Goal: Transaction & Acquisition: Purchase product/service

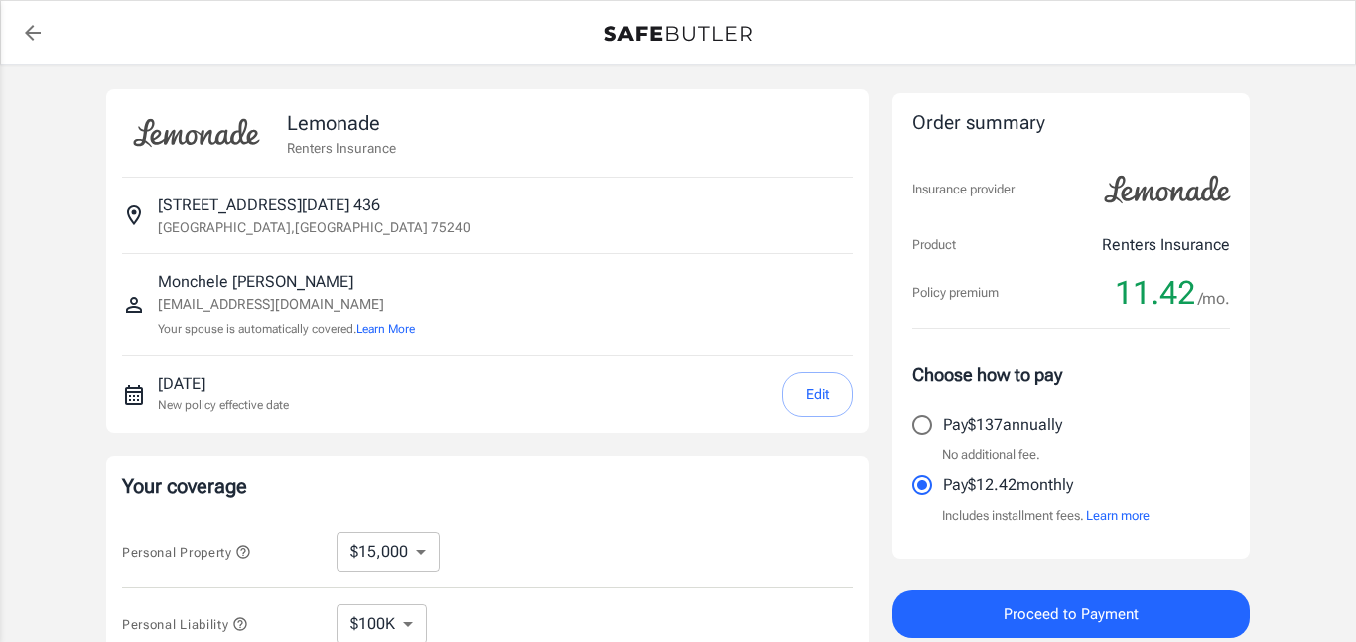
select select "15000"
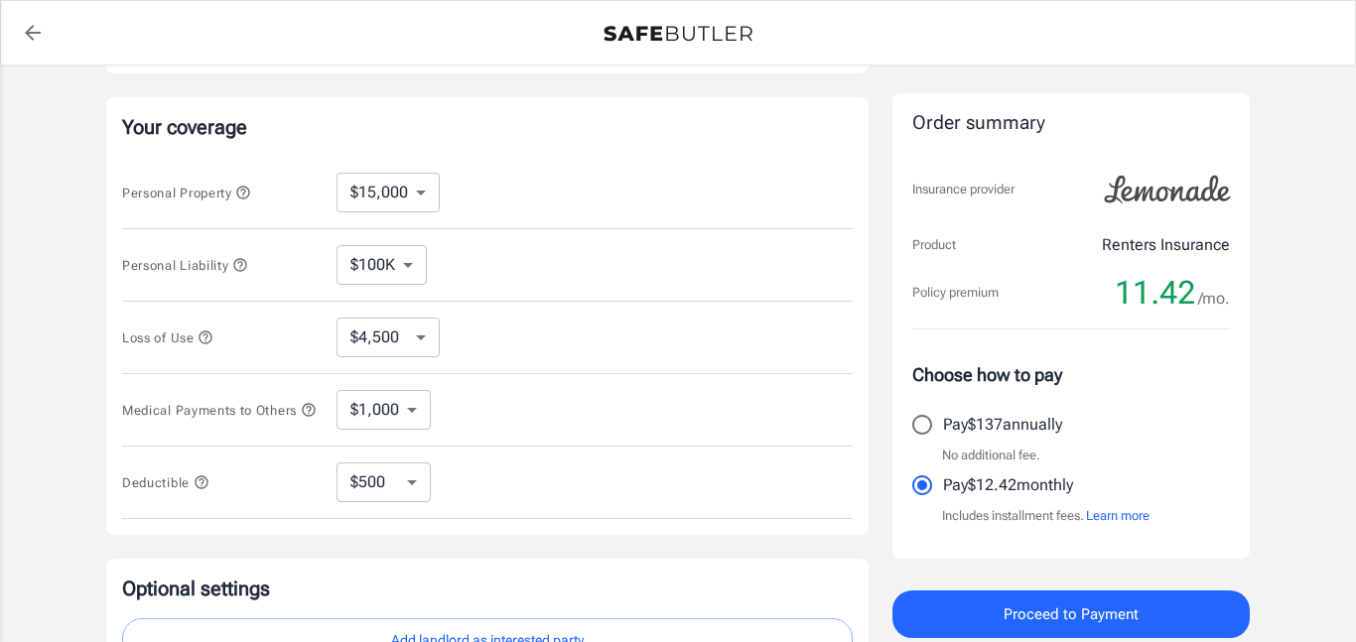
scroll to position [364, 0]
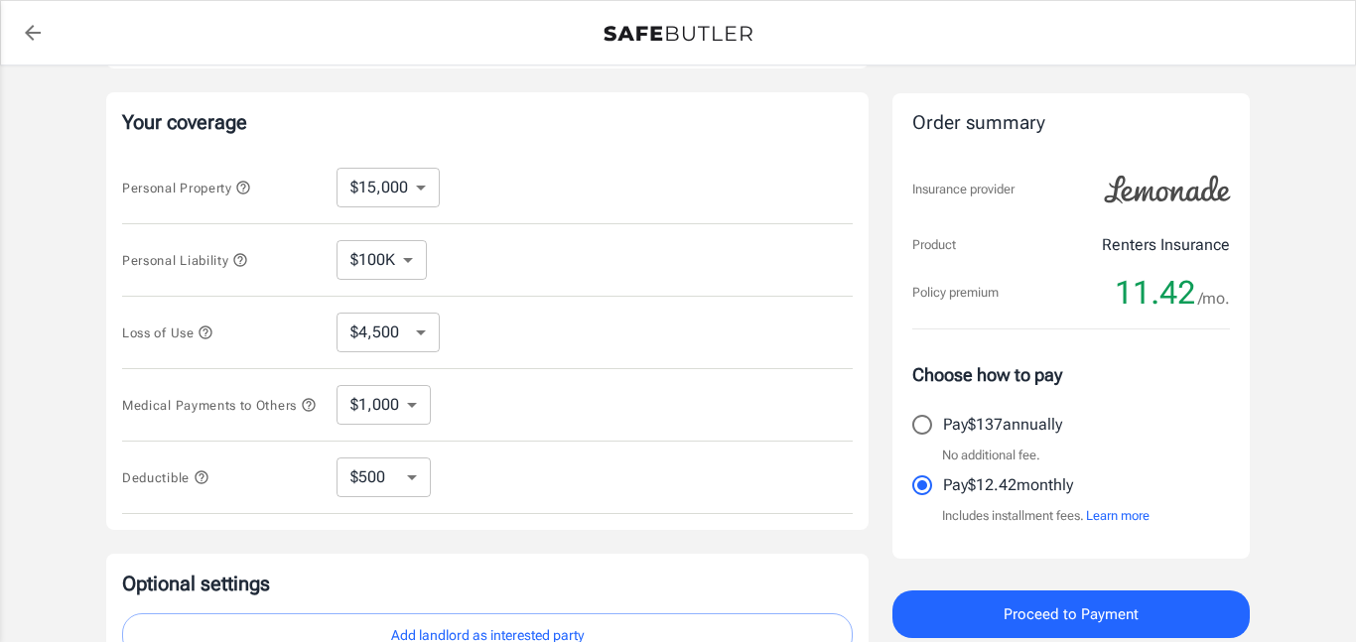
click at [383, 490] on select "$250 $500 $1,000 $2,500" at bounding box center [384, 478] width 94 height 40
select select "250"
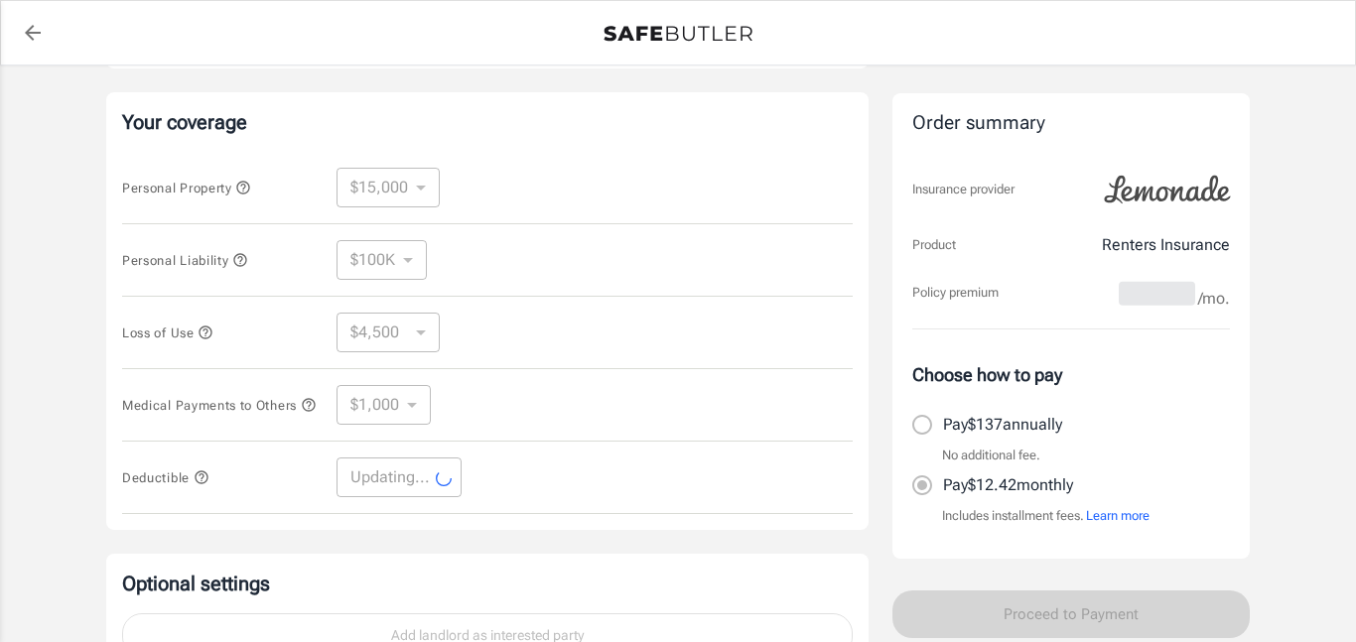
select select "250"
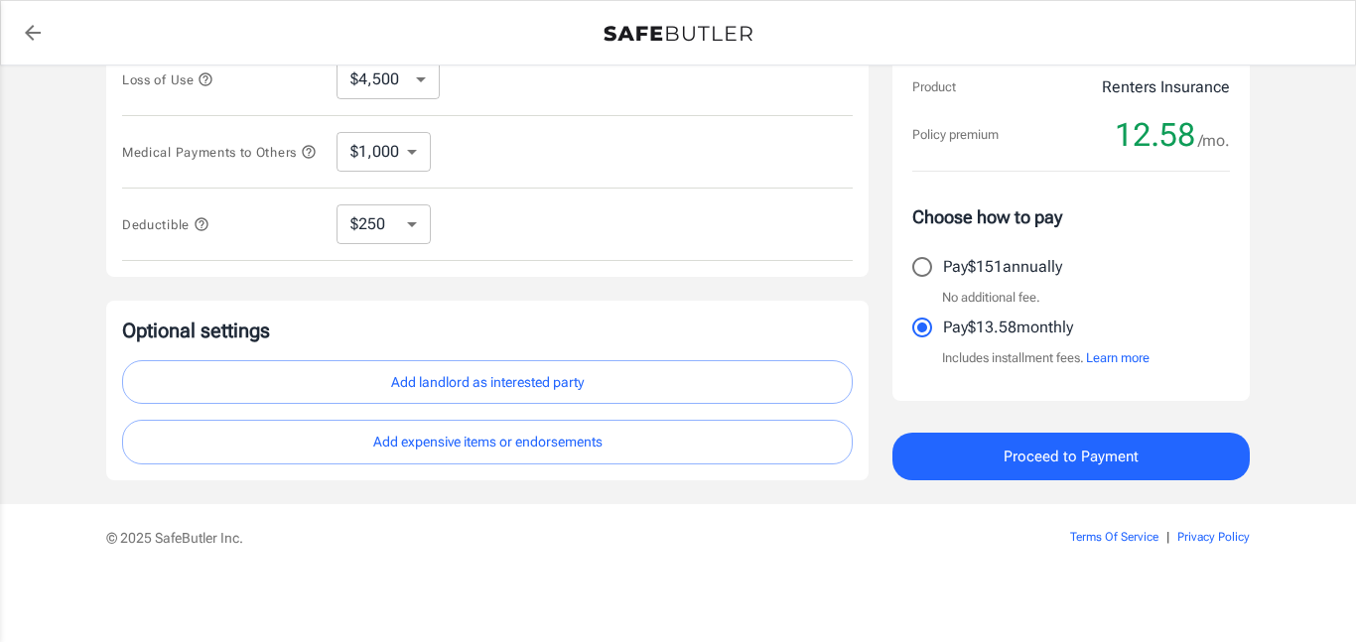
scroll to position [619, 0]
click at [613, 398] on button "Add landlord as interested party" at bounding box center [487, 381] width 731 height 45
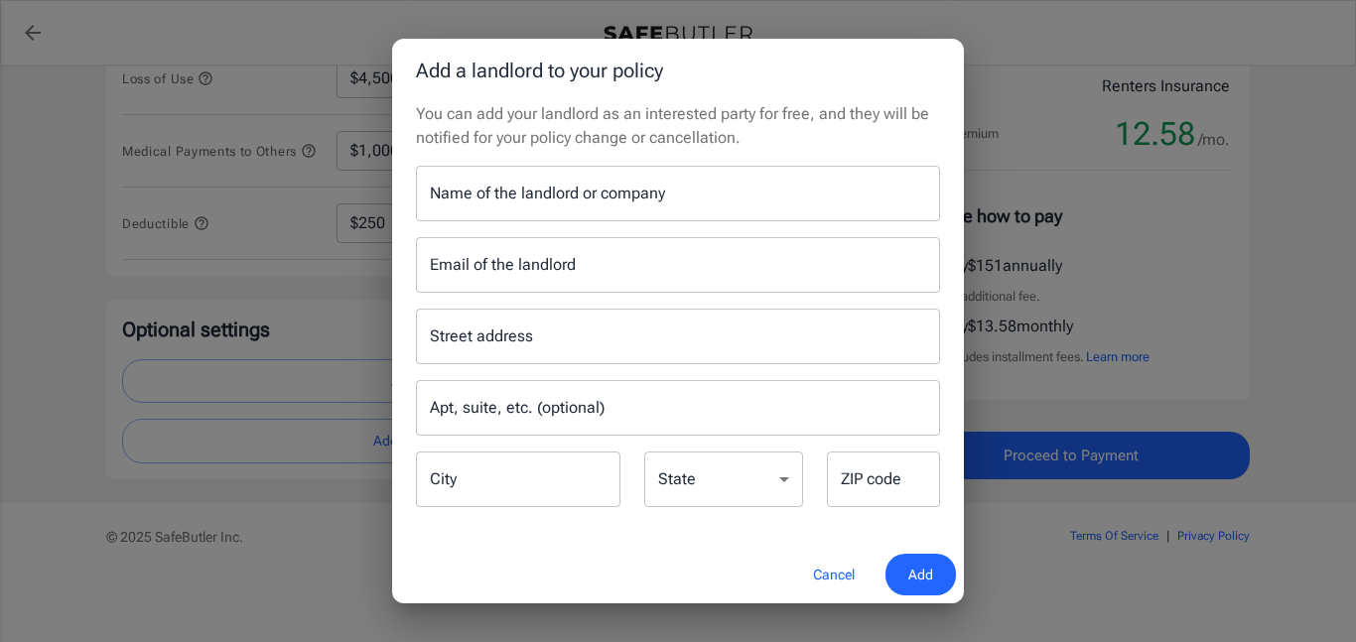
click at [760, 198] on input "Name of the landlord or company" at bounding box center [678, 194] width 524 height 56
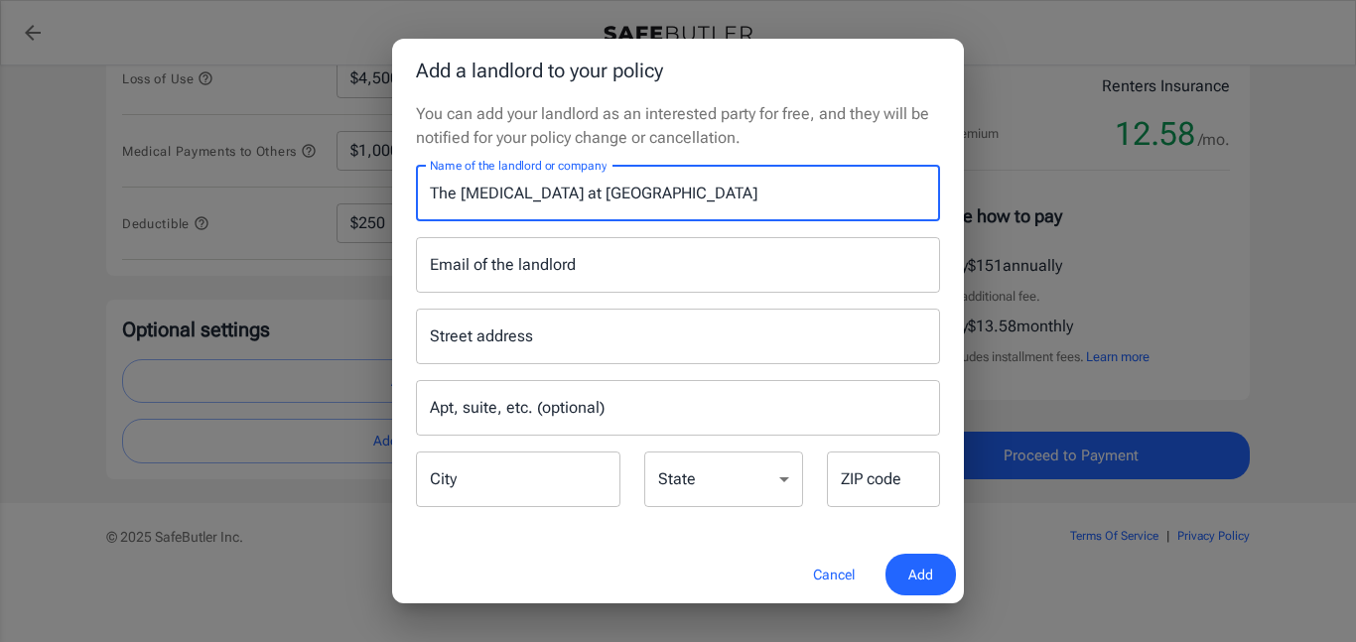
type input "The [MEDICAL_DATA] at [GEOGRAPHIC_DATA]"
click at [833, 578] on button "Cancel" at bounding box center [833, 575] width 87 height 43
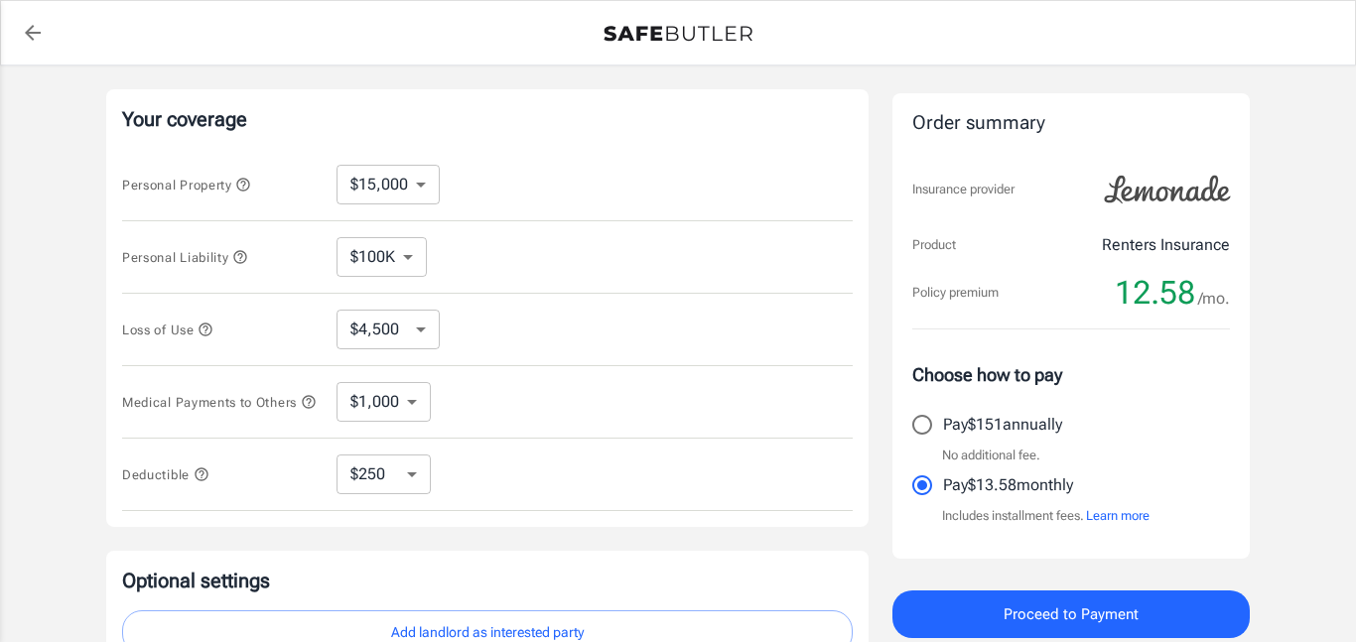
scroll to position [368, 0]
click at [378, 421] on select "$1,000 $2,000 $3,000 $4,000 $5,000" at bounding box center [384, 401] width 94 height 40
click at [655, 149] on div "Personal Property $10,000 $15,000 $20,000 $25,000 $30,000 $40,000 $50,000 $100K…" at bounding box center [487, 184] width 731 height 72
click at [1105, 633] on button "Proceed to Payment" at bounding box center [1071, 615] width 357 height 48
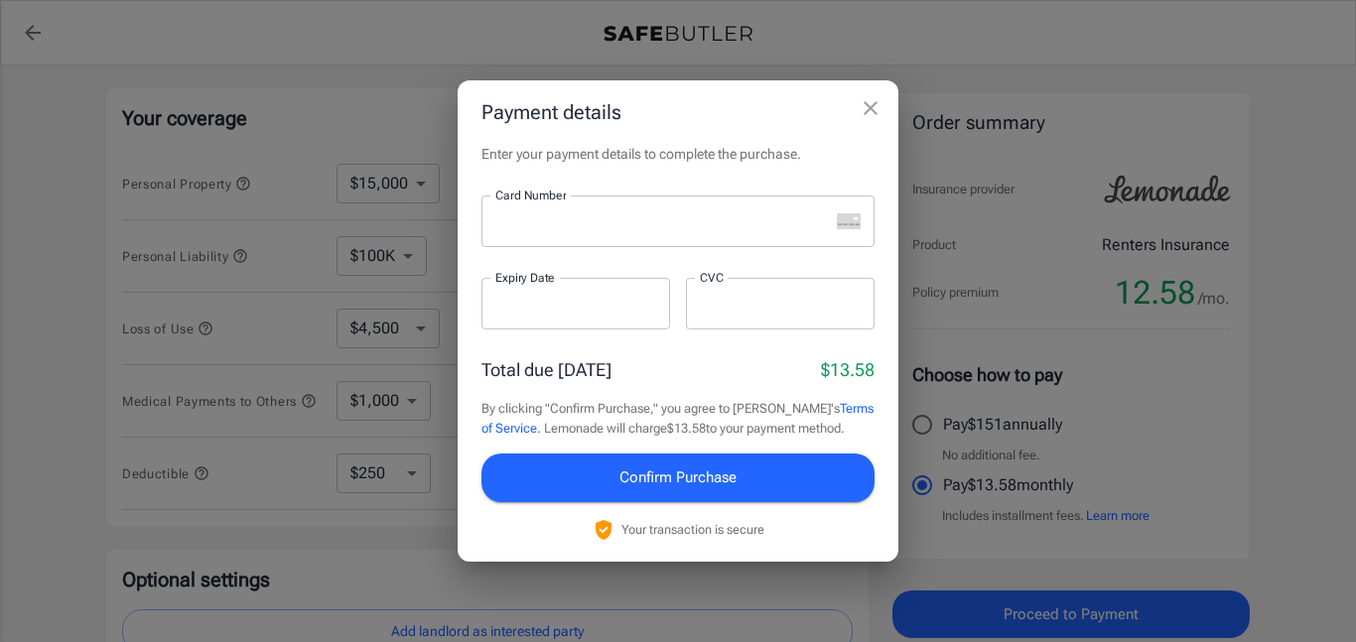
click at [853, 232] on div "Card Number" at bounding box center [678, 222] width 393 height 52
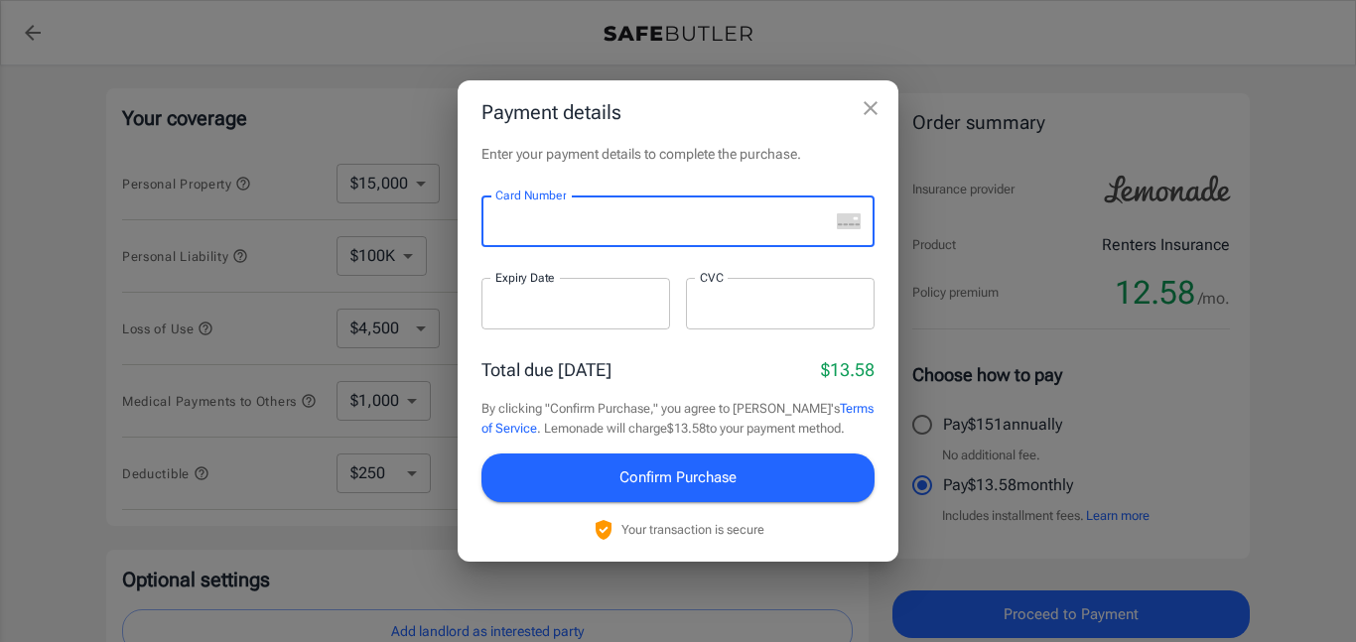
click at [545, 210] on div at bounding box center [656, 222] width 348 height 52
click at [877, 112] on icon "close" at bounding box center [871, 108] width 24 height 24
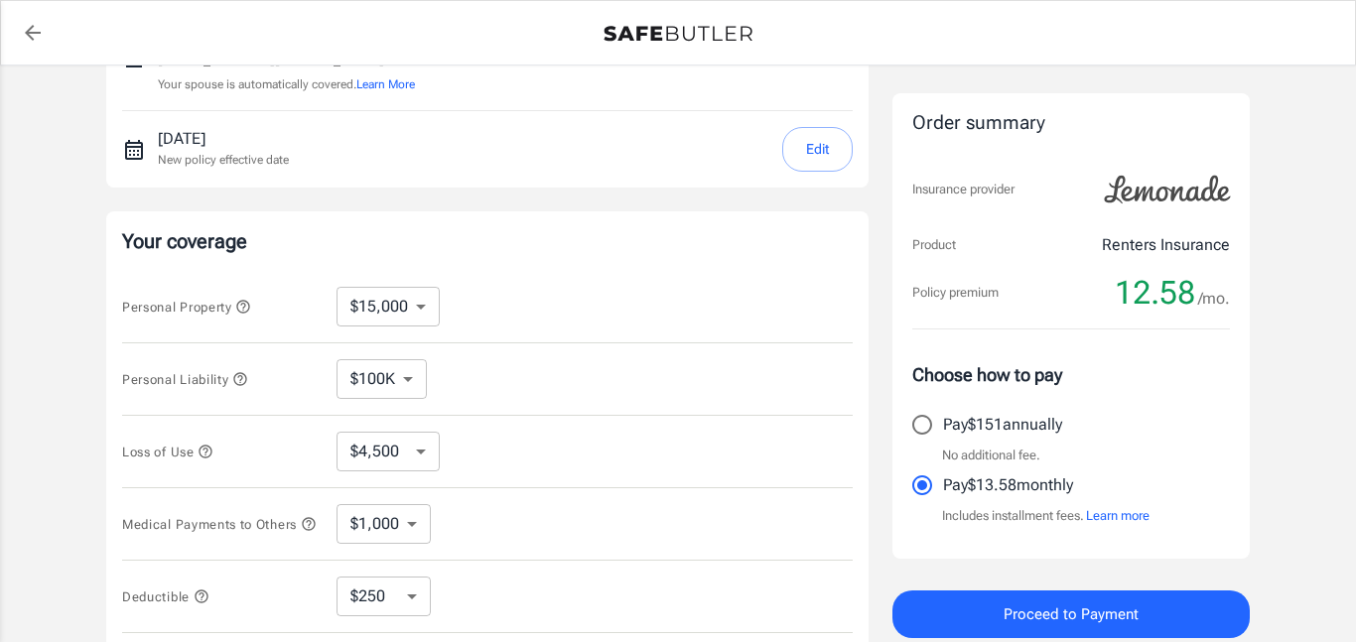
scroll to position [261, 0]
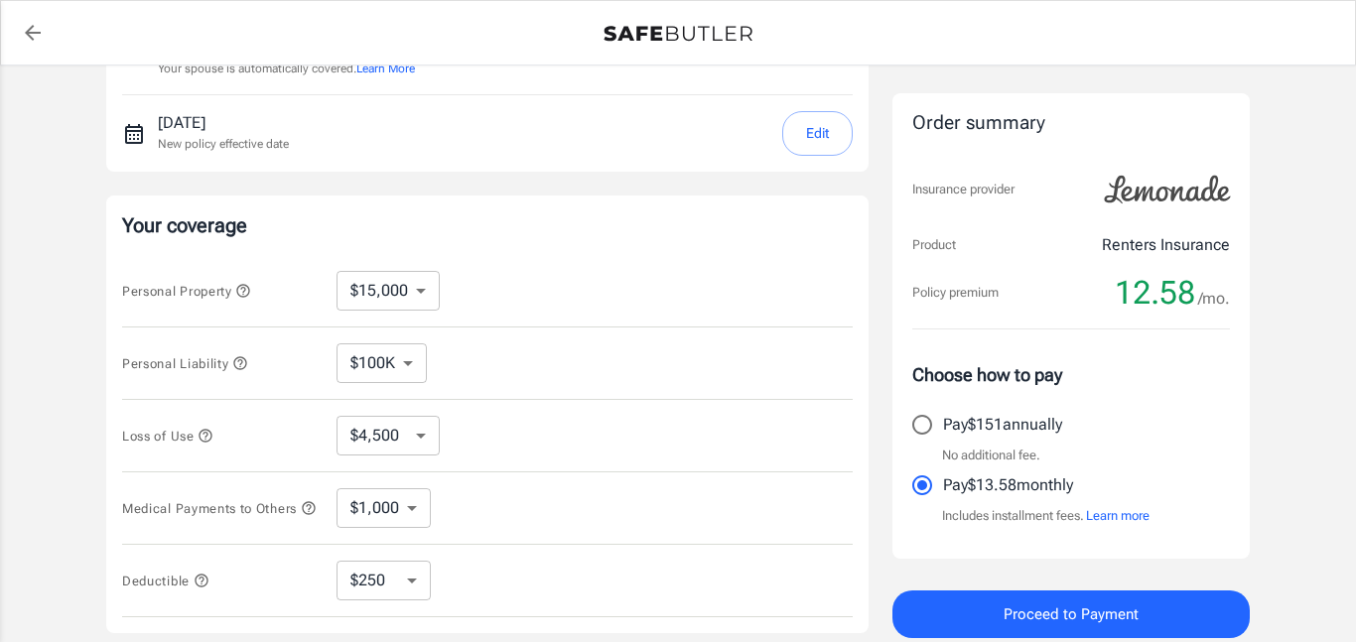
click at [1150, 624] on button "Proceed to Payment" at bounding box center [1071, 615] width 357 height 48
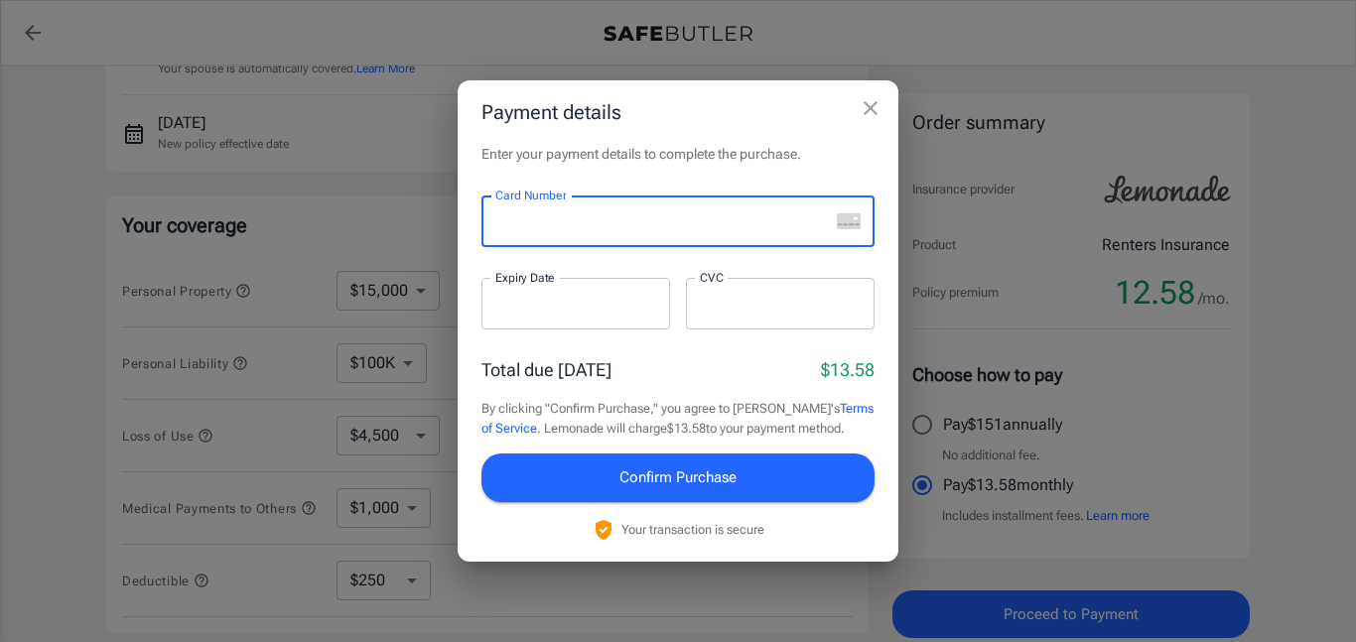
click at [1285, 382] on div "Payment details Enter your payment details to complete the purchase. Card Numbe…" at bounding box center [678, 321] width 1356 height 642
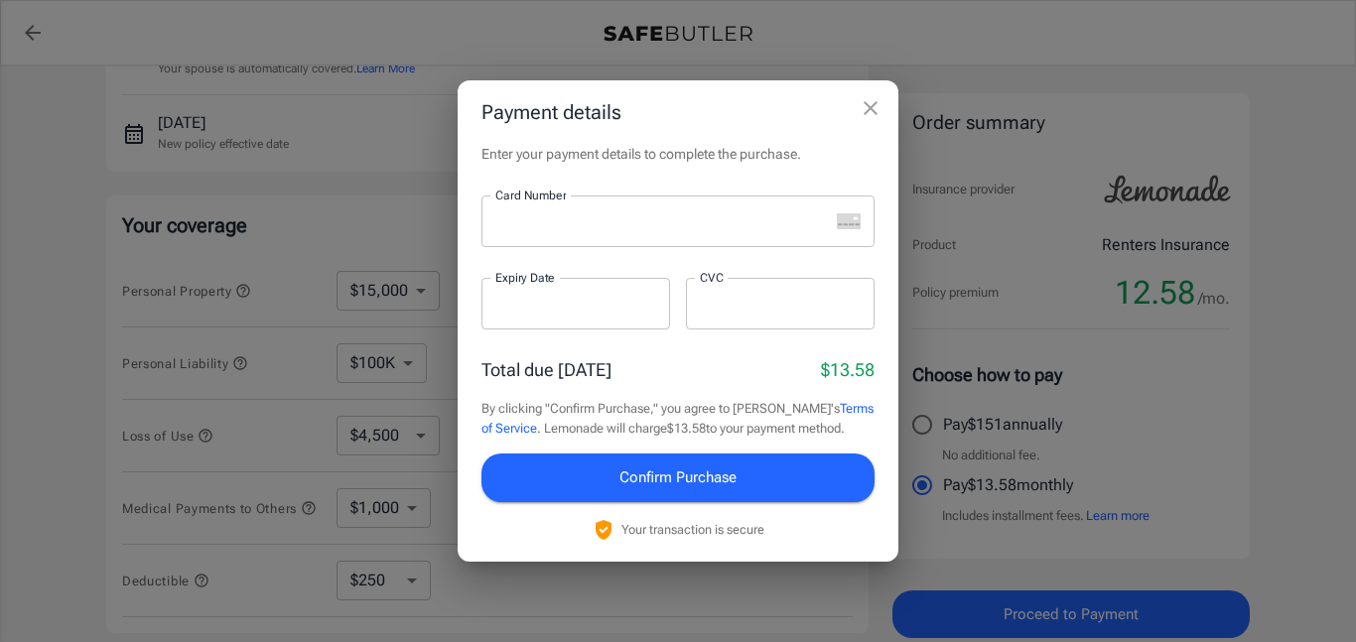
click at [864, 123] on button "close" at bounding box center [871, 108] width 40 height 40
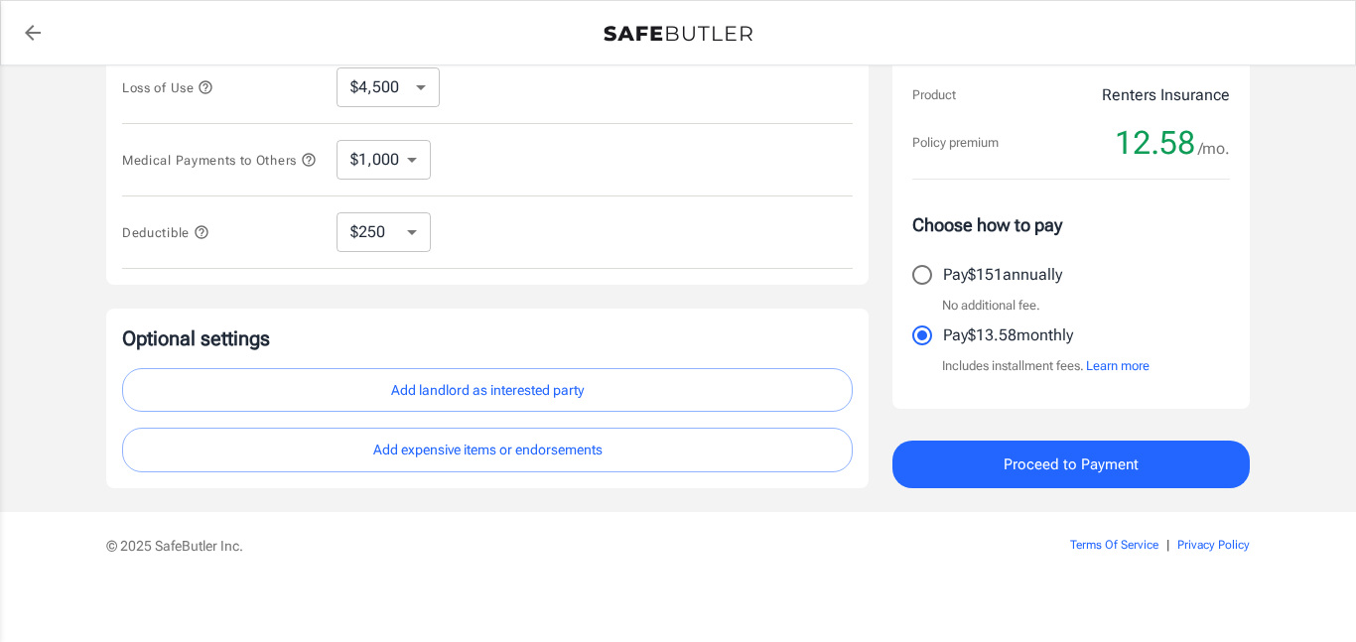
scroll to position [627, 0]
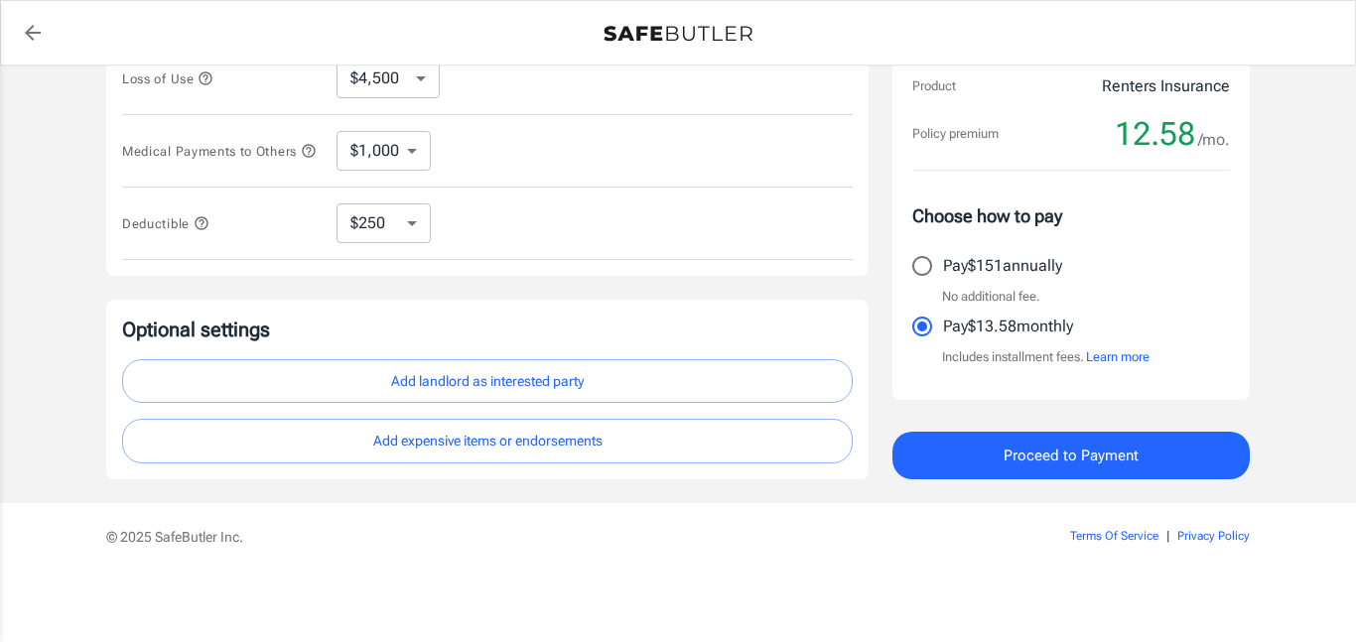
click at [552, 391] on button "Add landlord as interested party" at bounding box center [487, 381] width 731 height 45
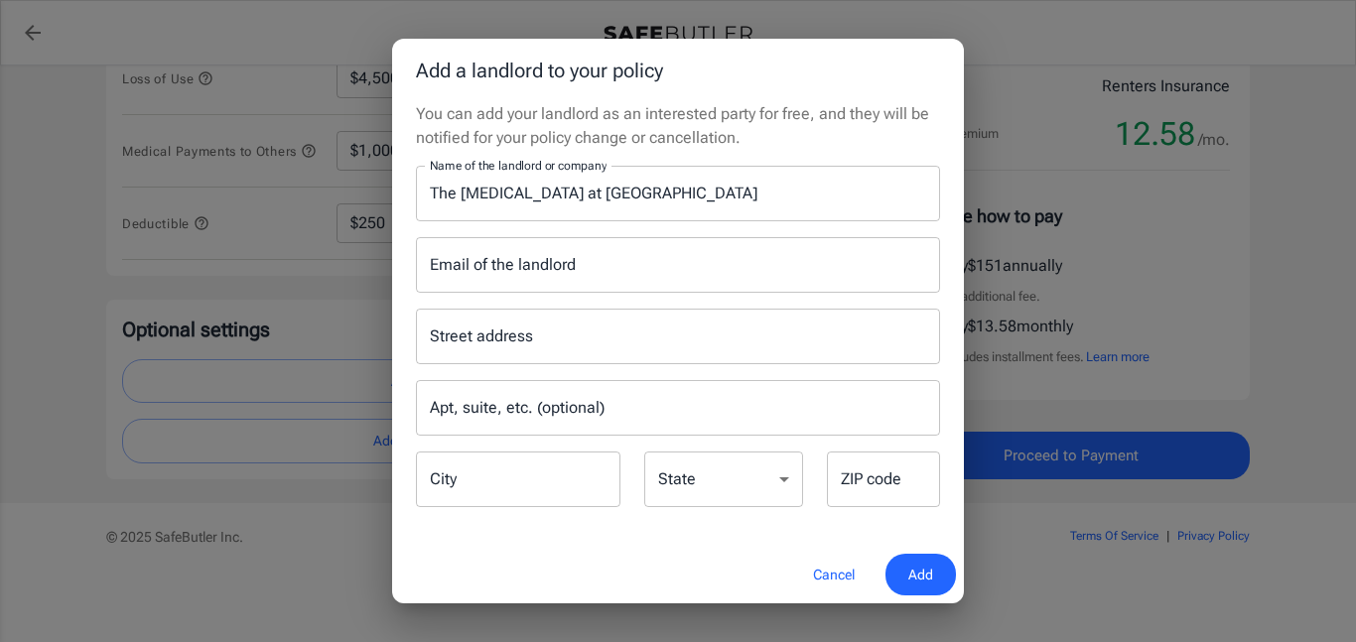
click at [548, 479] on input "City" at bounding box center [518, 480] width 205 height 56
type input "dallas"
click at [758, 468] on select "[US_STATE] [US_STATE] [US_STATE] [US_STATE] [US_STATE] [US_STATE] [US_STATE] [U…" at bounding box center [723, 480] width 159 height 56
select select "[GEOGRAPHIC_DATA]"
click at [644, 452] on select "[US_STATE] [US_STATE] [US_STATE] [US_STATE] [US_STATE] [US_STATE] [US_STATE] [U…" at bounding box center [723, 480] width 159 height 56
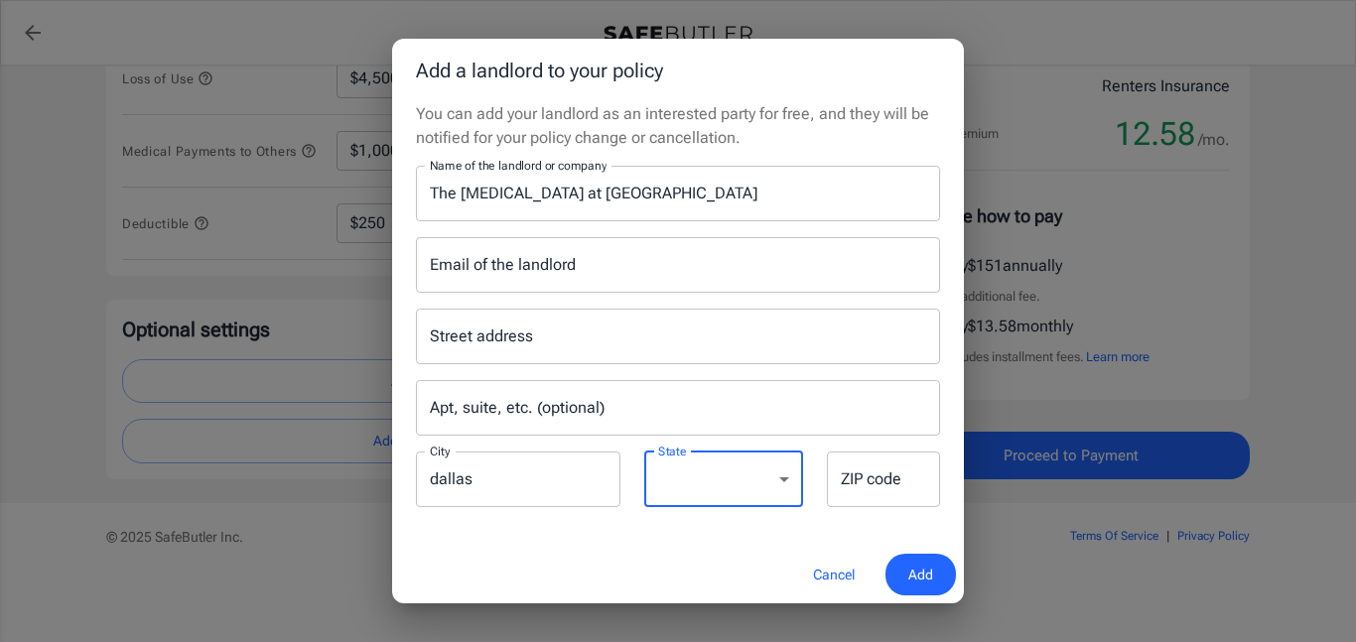
click at [877, 471] on div "ZIP code ZIP code" at bounding box center [883, 480] width 113 height 56
type input "75024"
click at [684, 330] on input "Street address" at bounding box center [678, 337] width 506 height 38
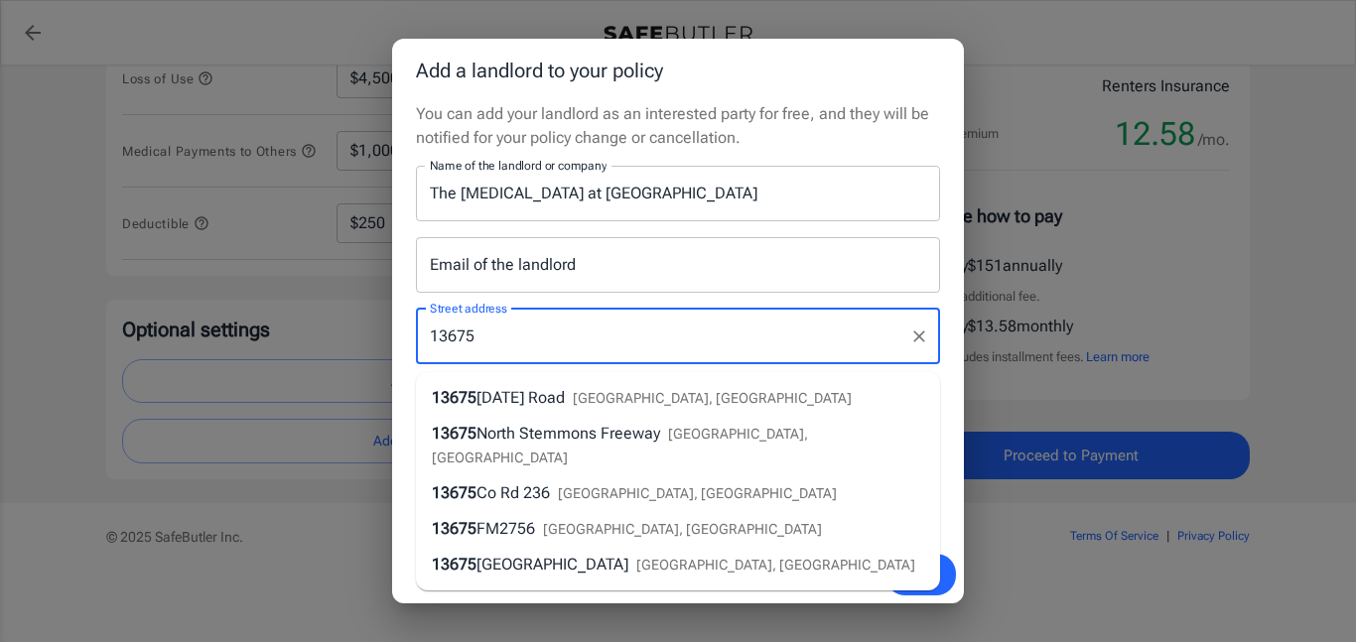
click at [600, 392] on span "[GEOGRAPHIC_DATA], [GEOGRAPHIC_DATA]" at bounding box center [712, 398] width 279 height 16
type input "[STREET_ADDRESS][DATE]"
type input "[GEOGRAPHIC_DATA]"
type input "75240"
type input "[STREET_ADDRESS][DATE]"
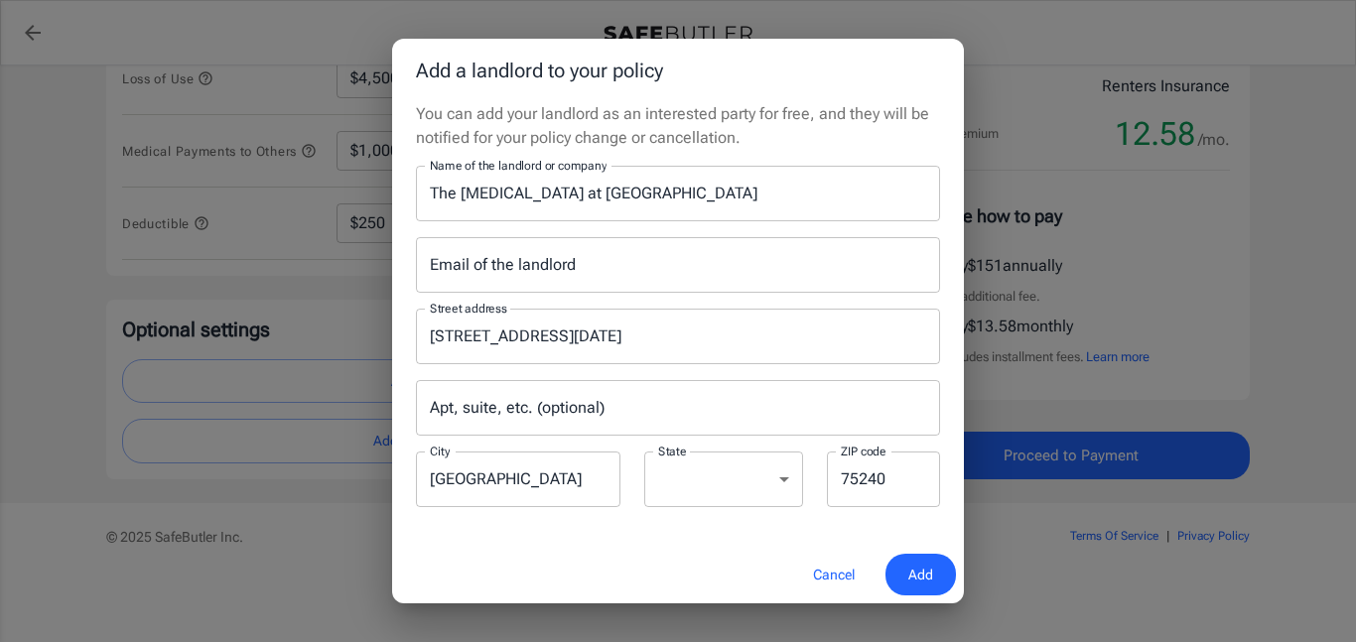
click at [906, 472] on input "75240" at bounding box center [883, 480] width 113 height 56
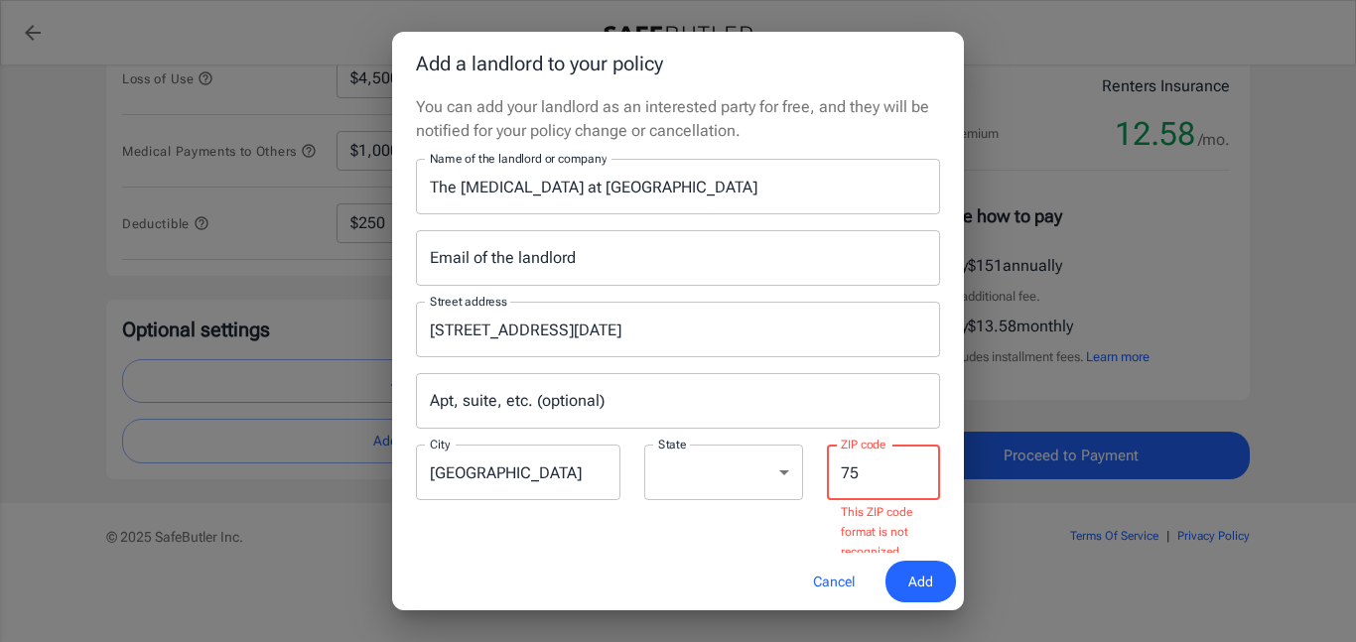
type input "7"
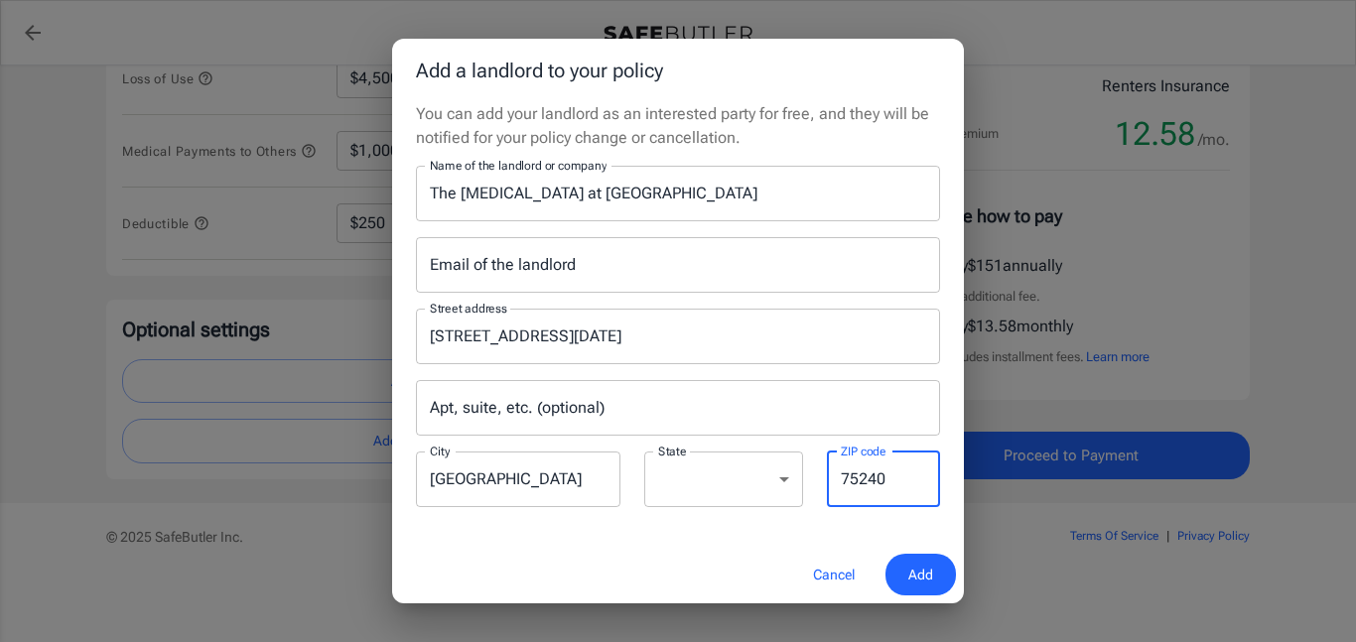
type input "75240"
click at [693, 419] on input "Apt, suite, etc. (optional)" at bounding box center [678, 408] width 524 height 56
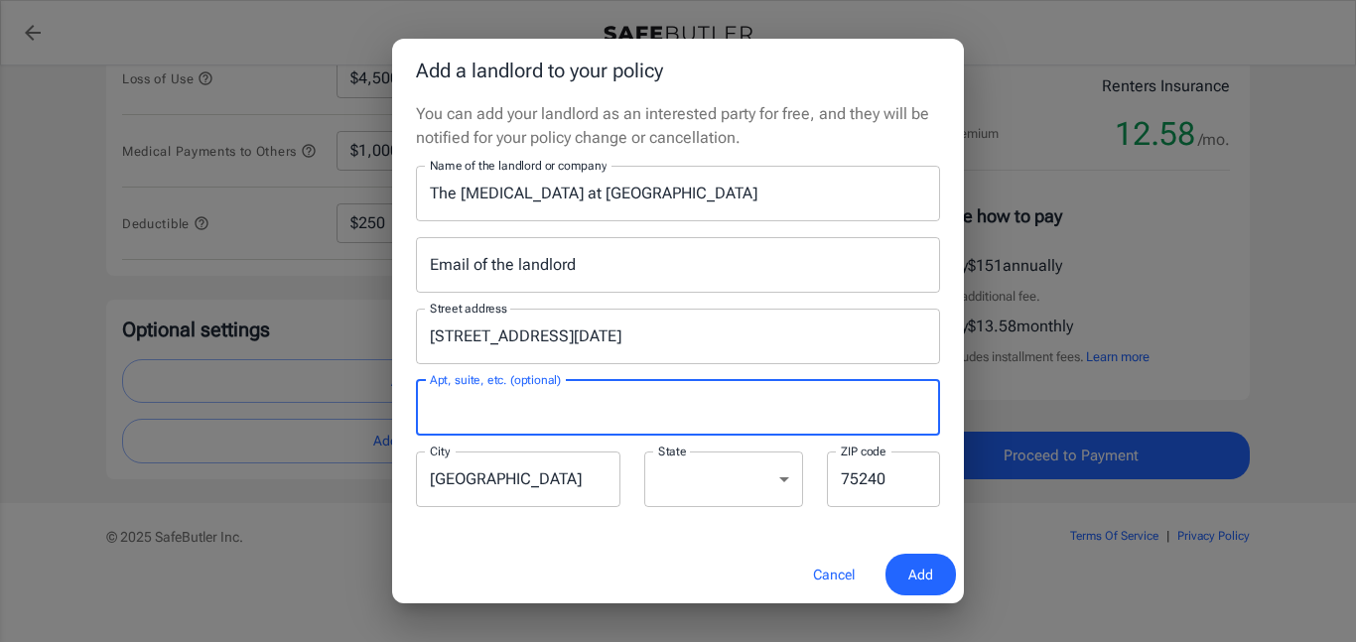
click at [933, 590] on button "Add" at bounding box center [921, 575] width 70 height 43
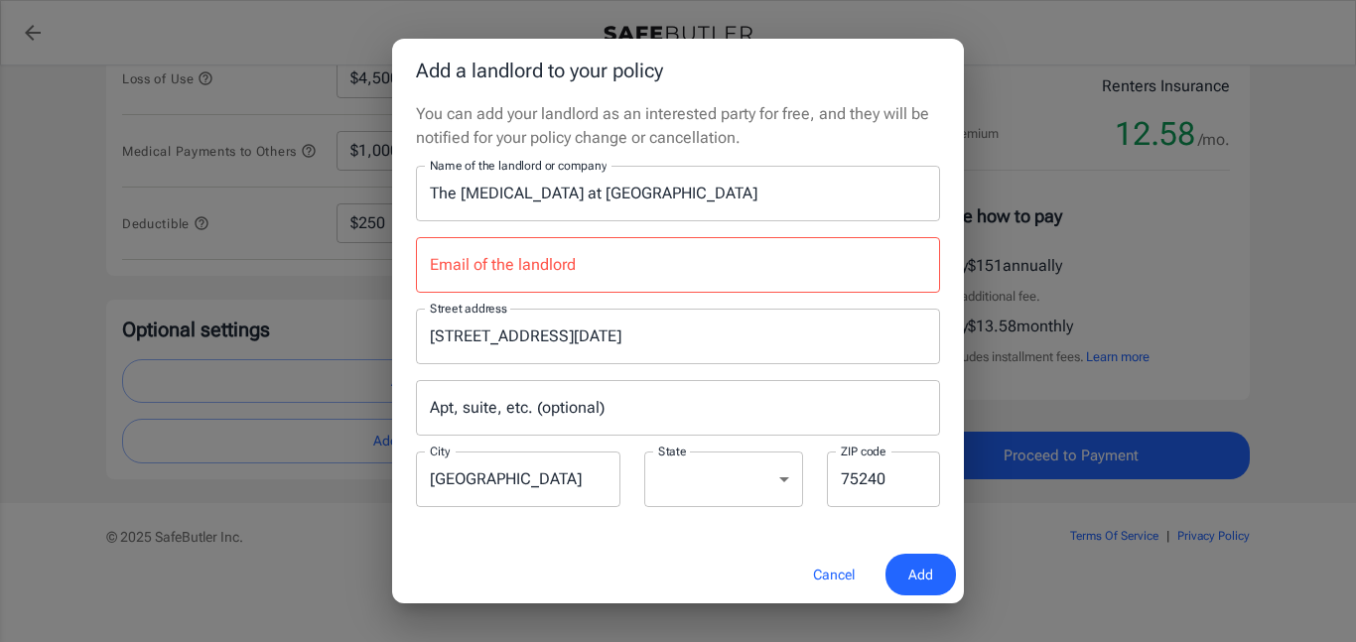
click at [713, 266] on input "Email of the landlord" at bounding box center [678, 265] width 524 height 56
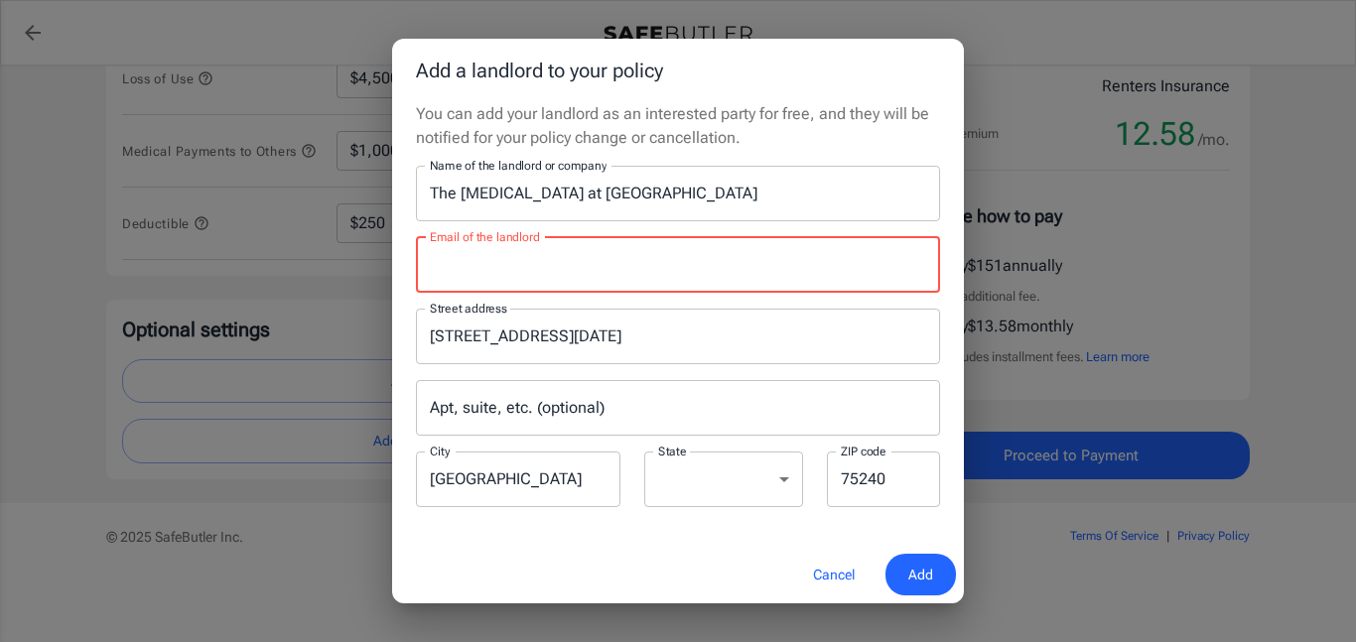
click at [1092, 610] on div "Add a landlord to your policy You can add your landlord as an interested party …" at bounding box center [678, 321] width 1356 height 642
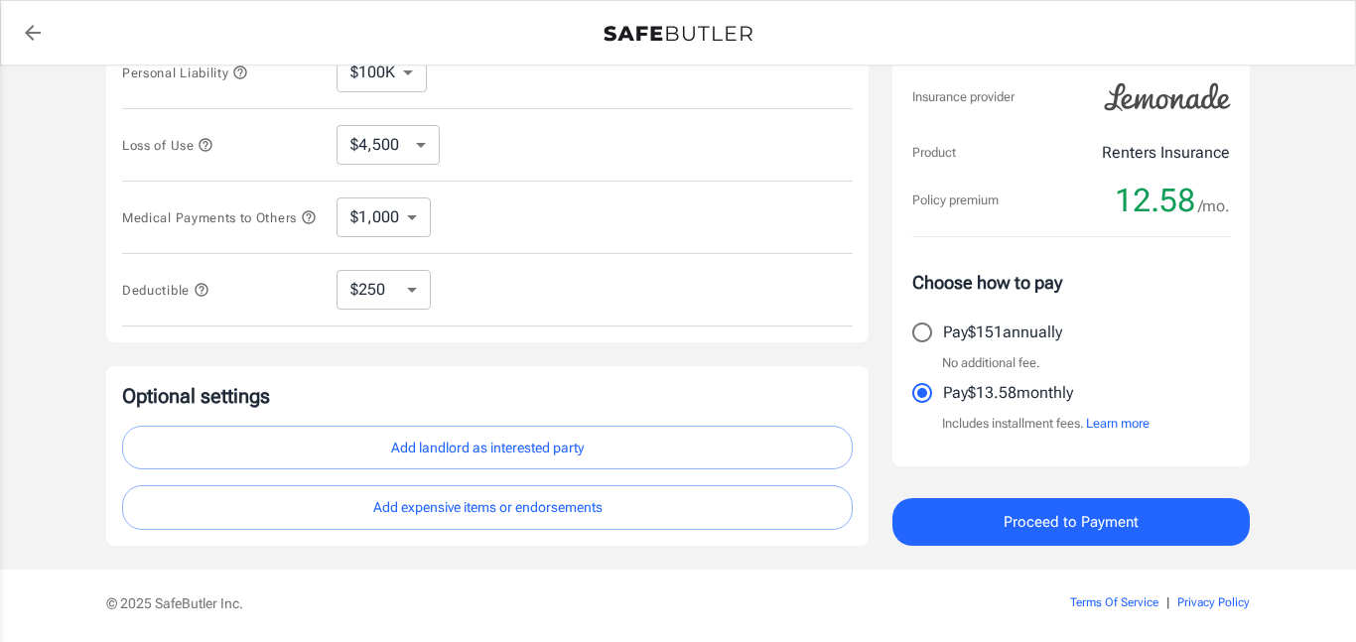
scroll to position [469, 0]
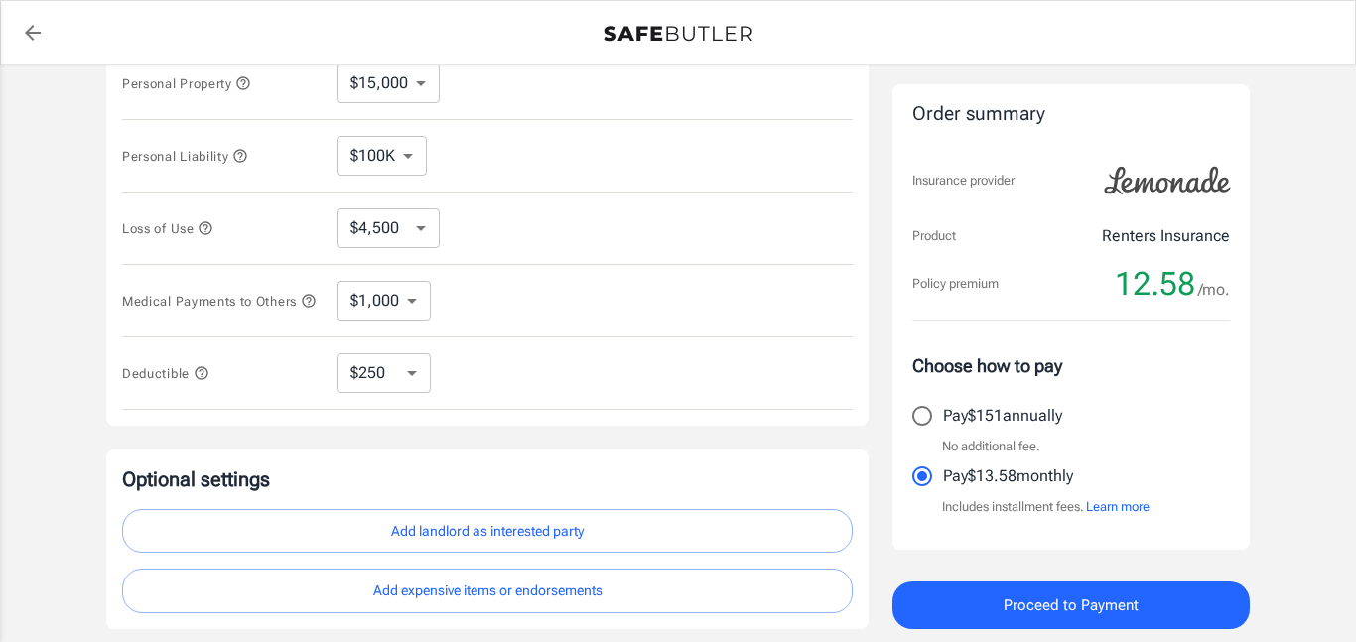
click at [637, 554] on button "Add landlord as interested party" at bounding box center [487, 531] width 731 height 45
select select "[GEOGRAPHIC_DATA]"
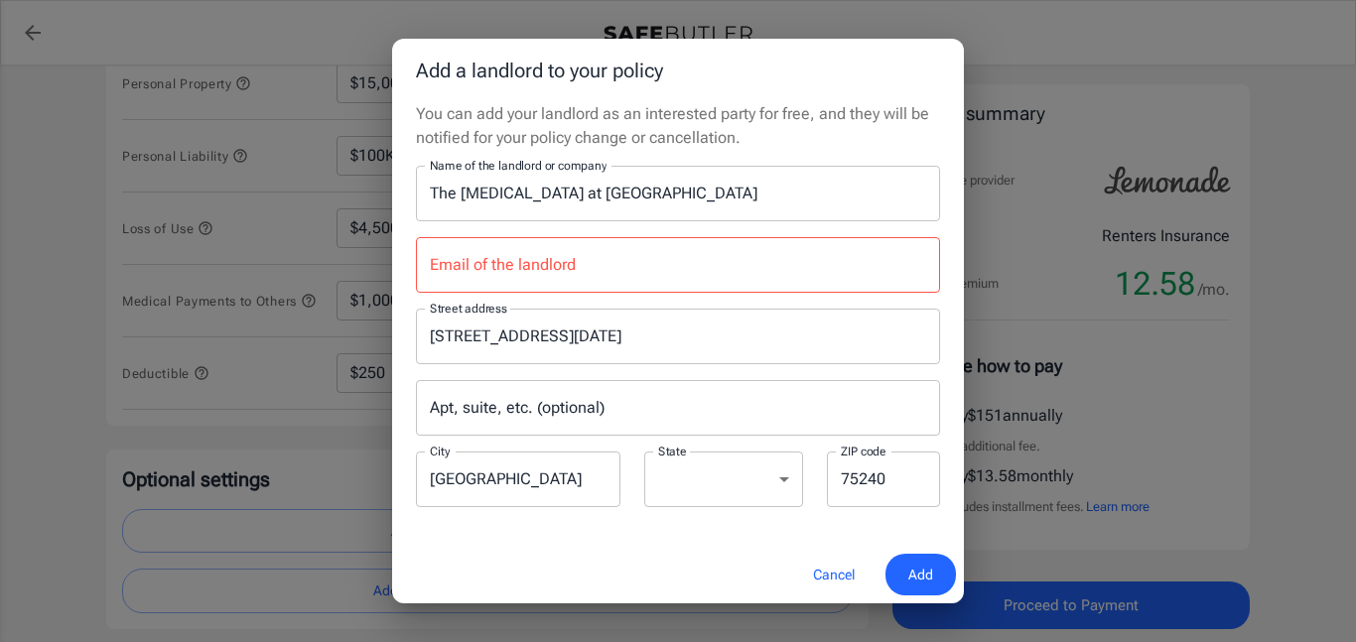
click at [718, 265] on input "Email of the landlord" at bounding box center [678, 265] width 524 height 56
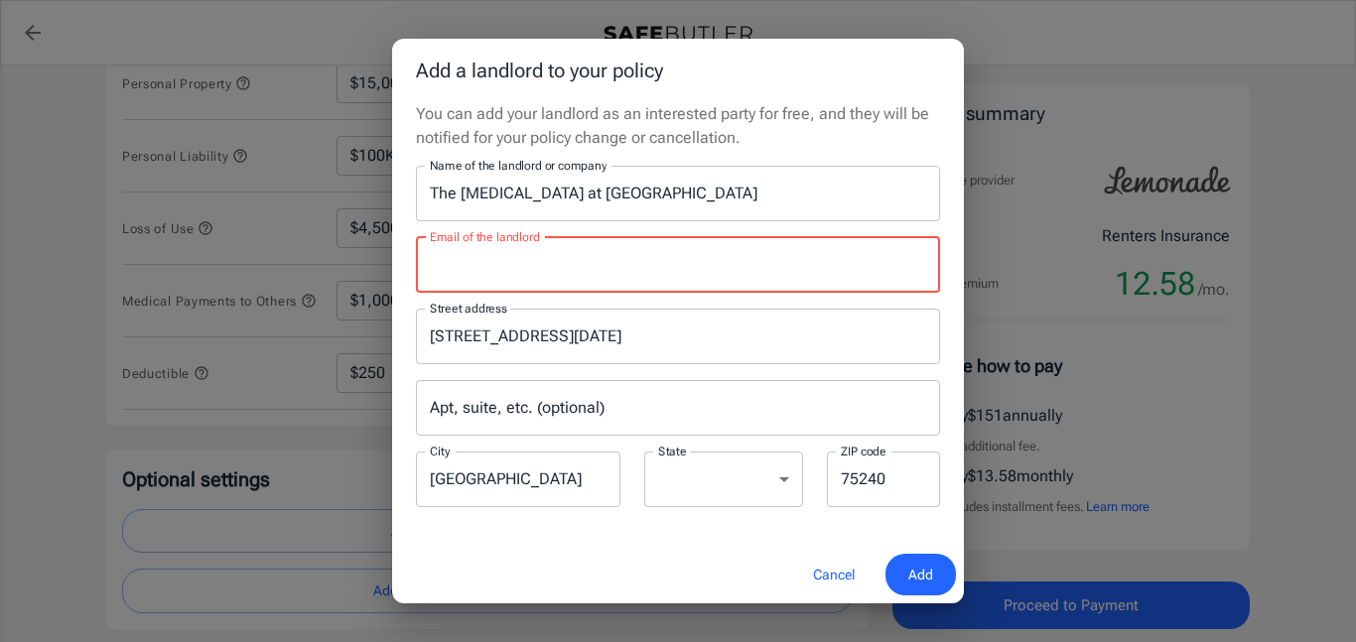
paste input "[EMAIL_ADDRESS][DOMAIN_NAME]"
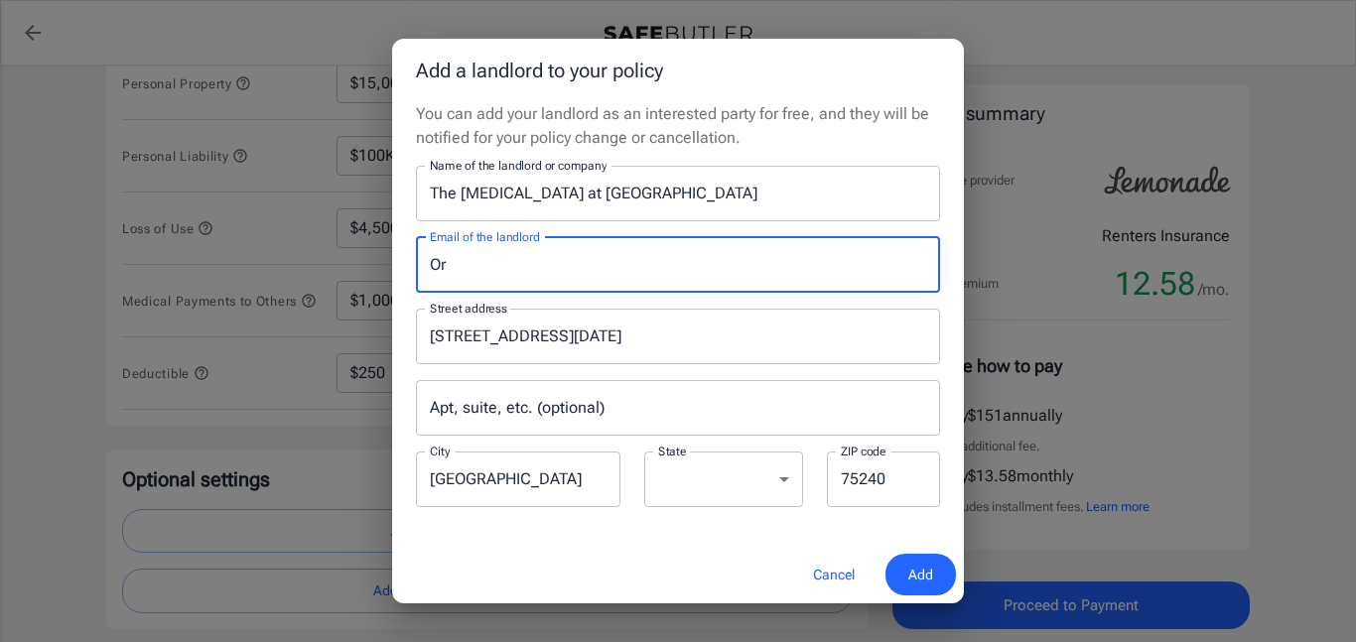
type input "O"
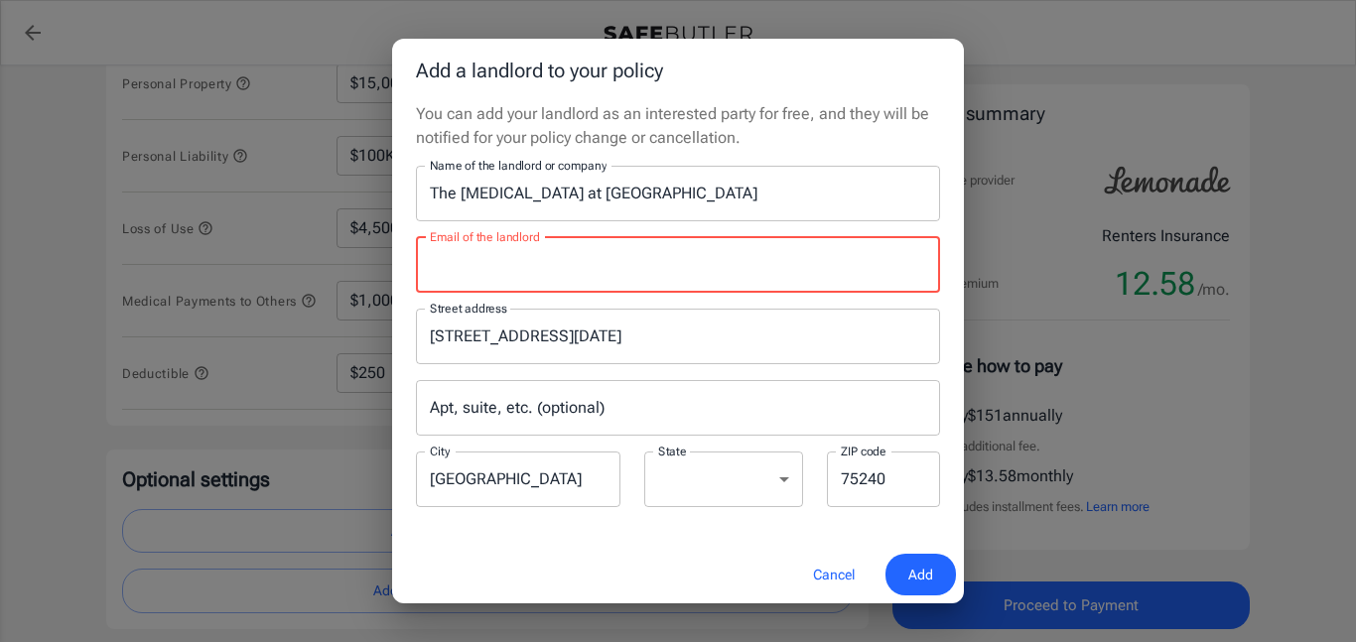
click at [752, 260] on input "Email of the landlord" at bounding box center [678, 265] width 524 height 56
paste input "[EMAIL_ADDRESS][DOMAIN_NAME]"
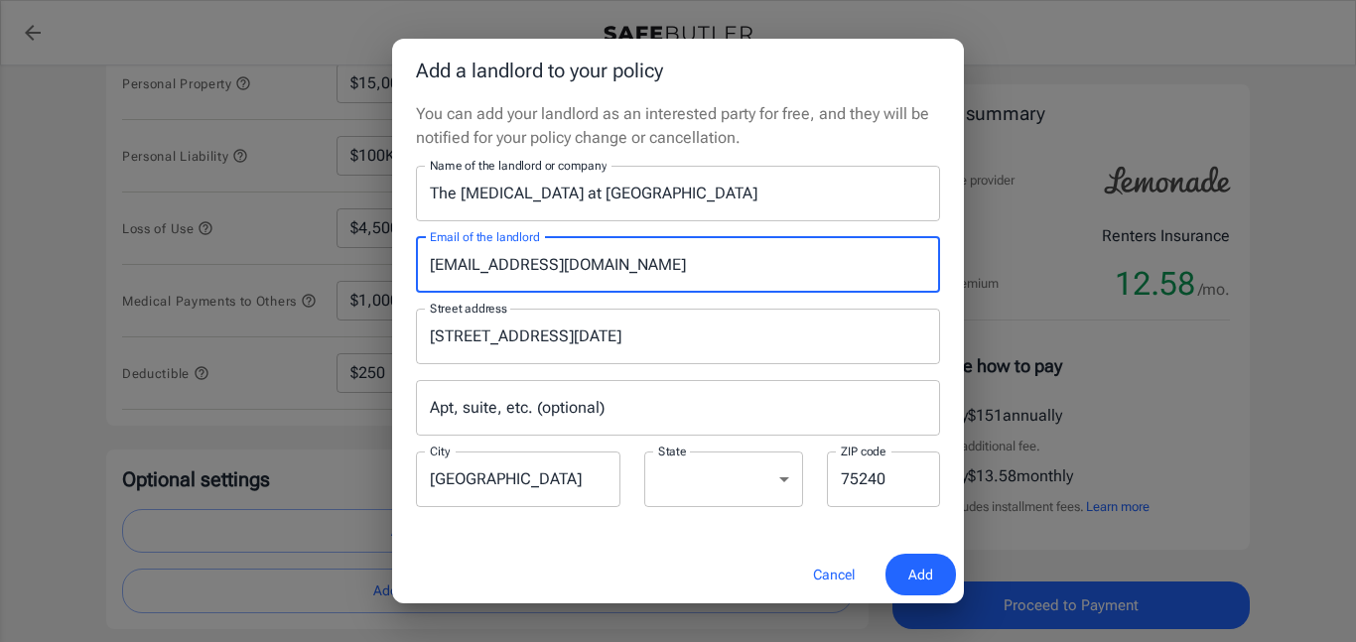
type input "[EMAIL_ADDRESS][DOMAIN_NAME]"
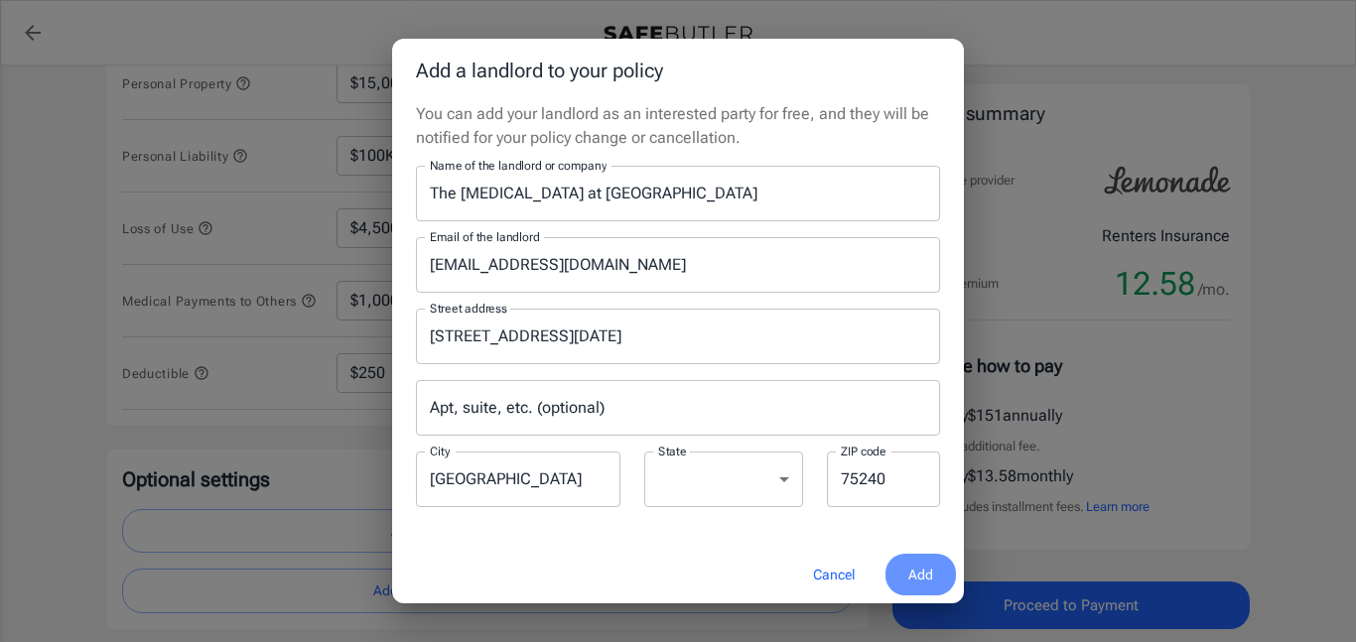
click at [920, 572] on span "Add" at bounding box center [921, 575] width 25 height 25
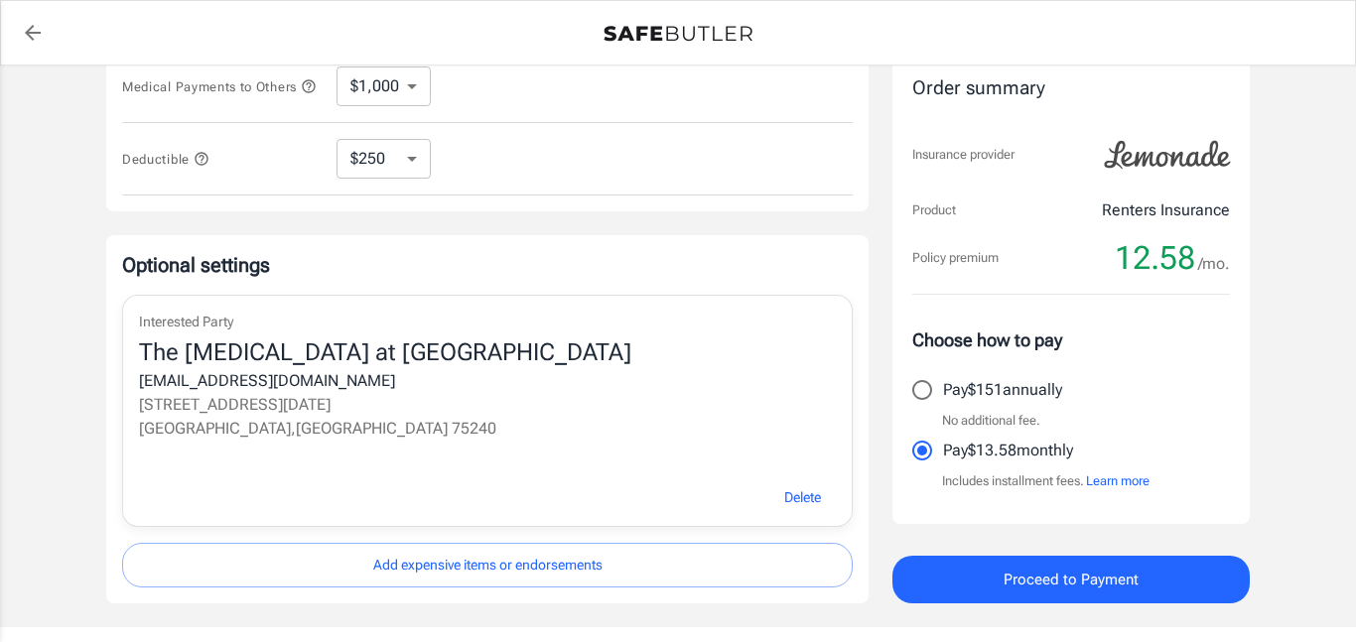
scroll to position [680, 0]
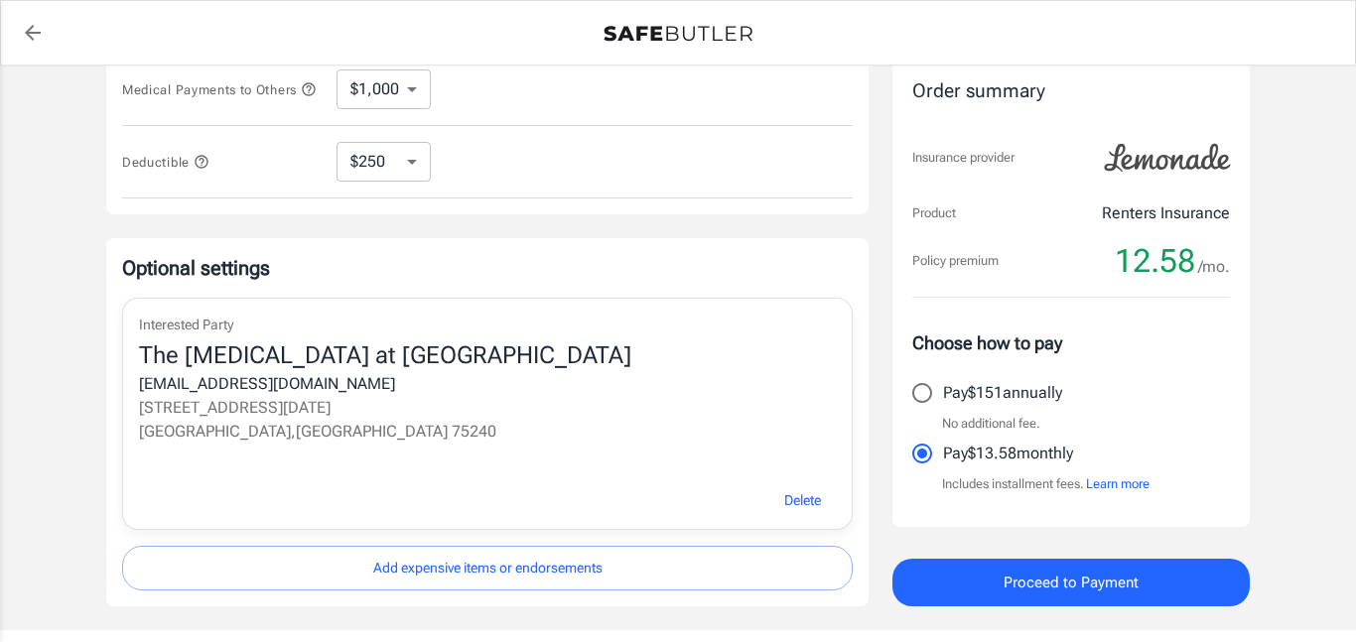
click at [1167, 604] on button "Proceed to Payment" at bounding box center [1071, 583] width 357 height 48
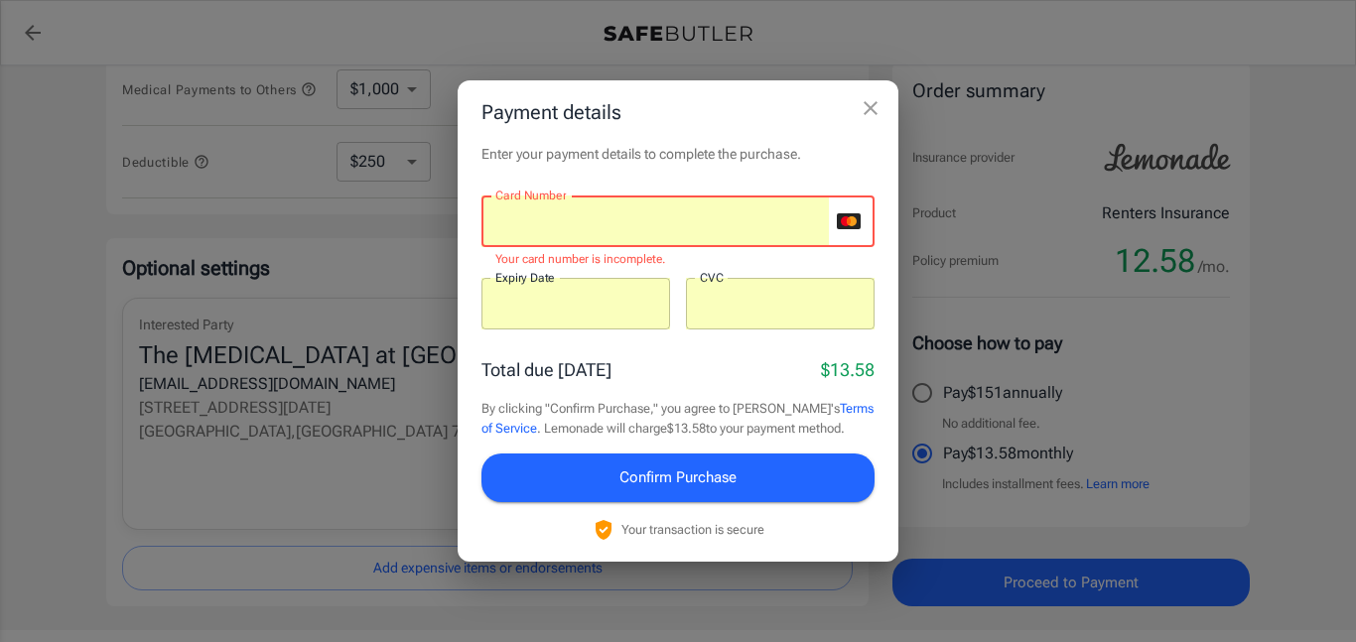
click at [760, 471] on button "Confirm Purchase" at bounding box center [678, 478] width 393 height 48
click at [699, 486] on span "Confirm Purchase" at bounding box center [678, 478] width 117 height 26
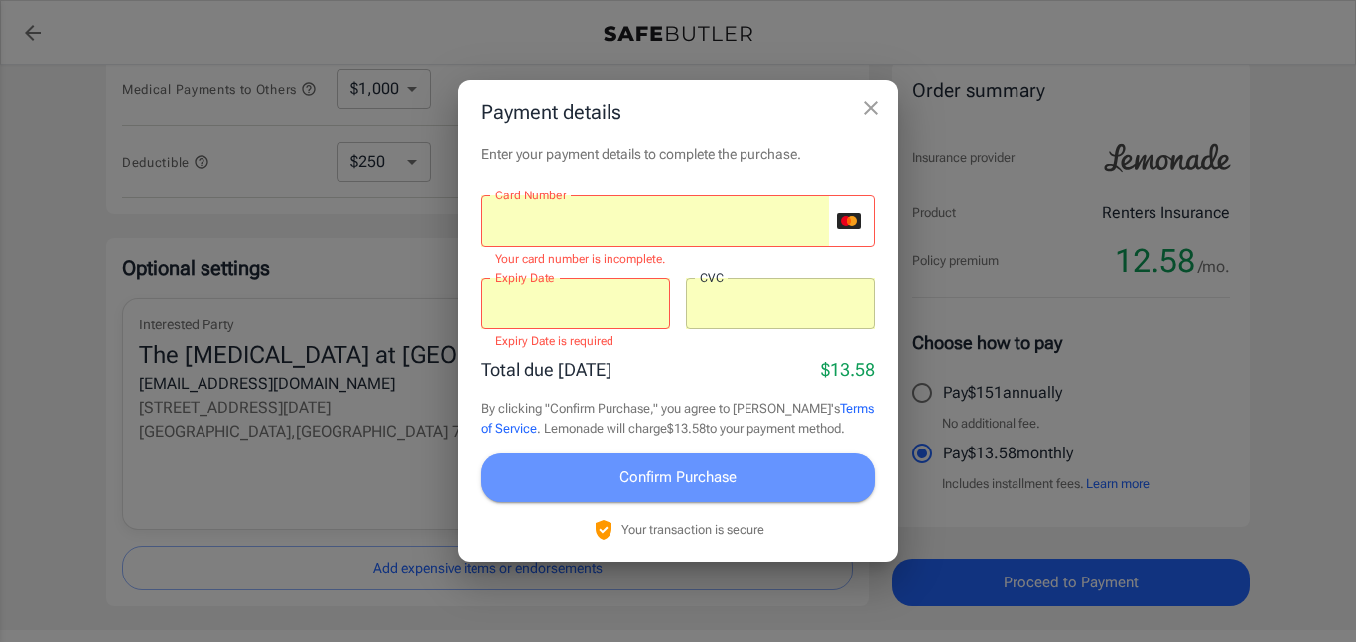
click at [815, 493] on button "Confirm Purchase" at bounding box center [678, 478] width 393 height 48
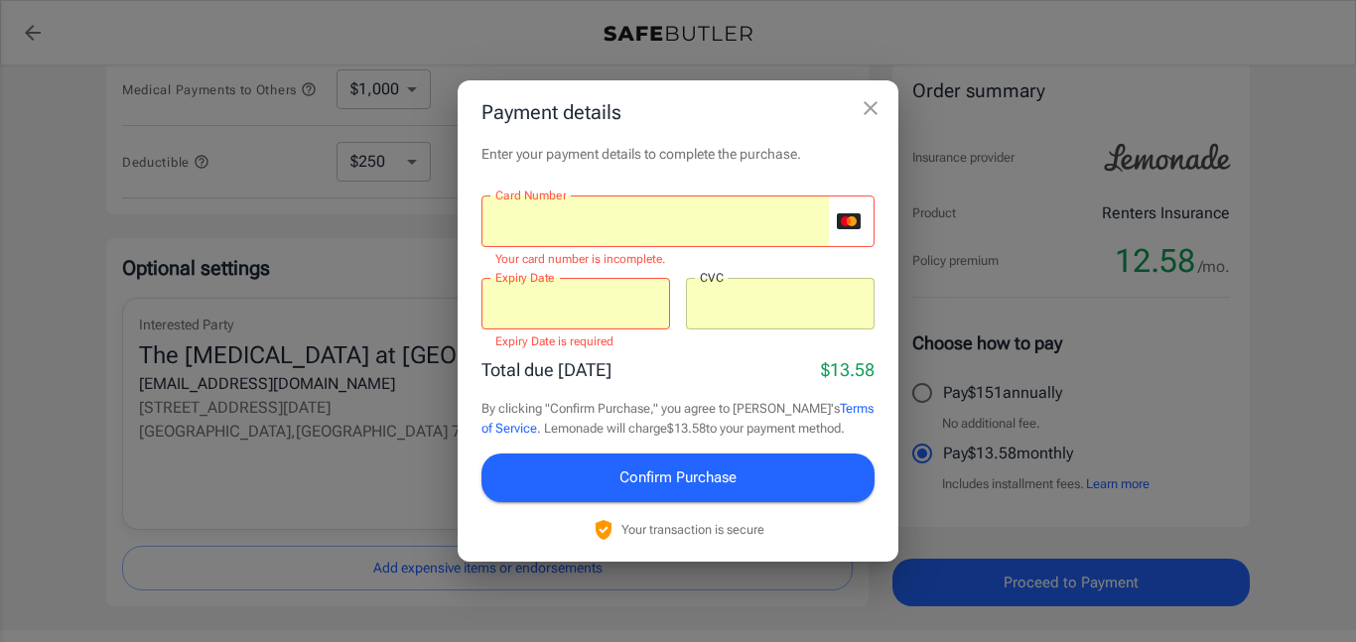
click at [621, 319] on div at bounding box center [576, 304] width 189 height 52
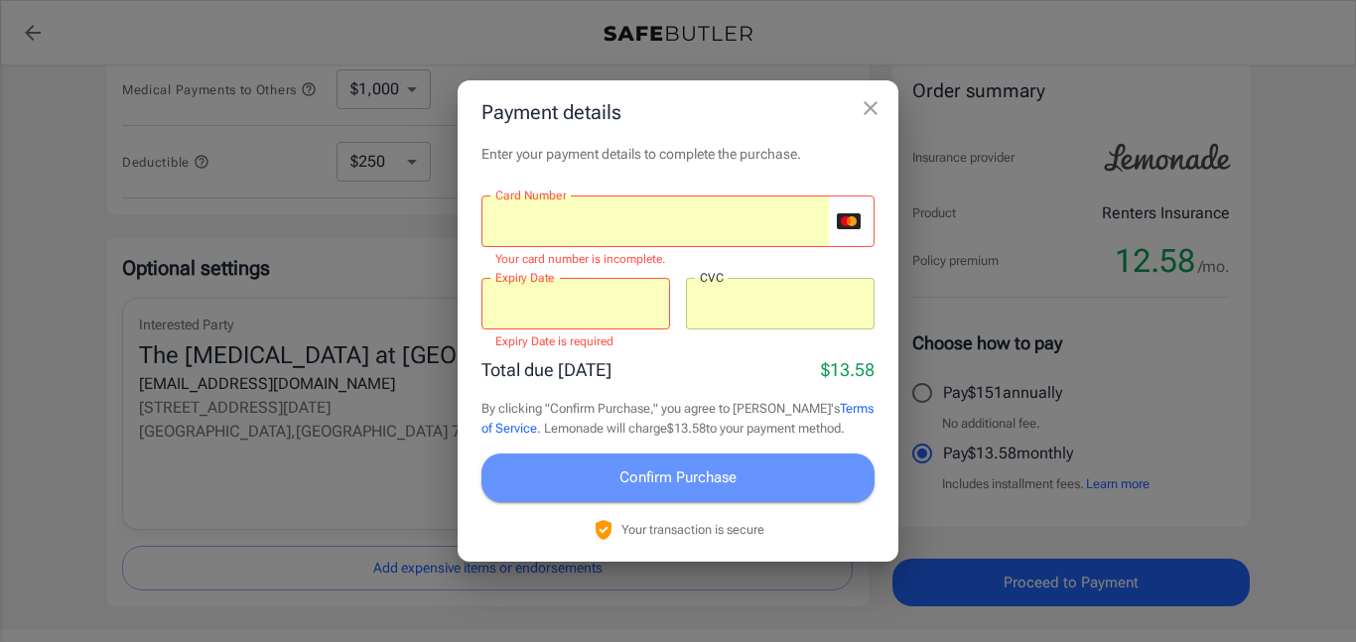
click at [711, 489] on span "Confirm Purchase" at bounding box center [678, 478] width 117 height 26
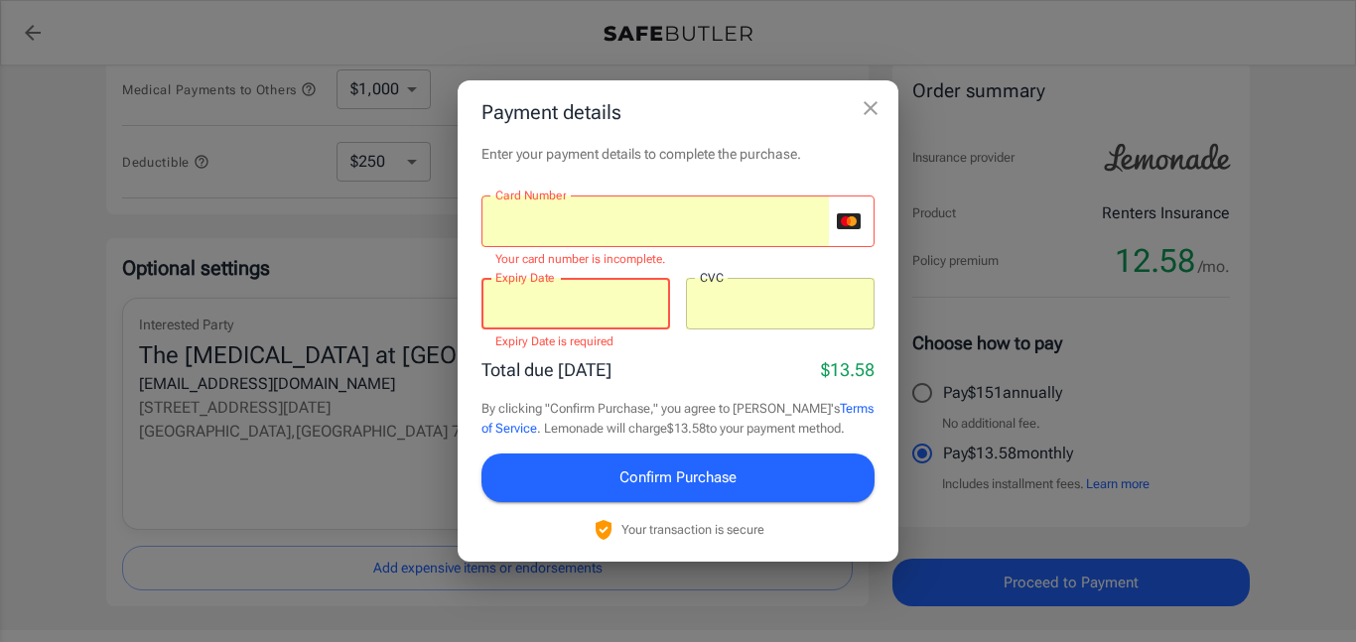
click at [721, 493] on button "Confirm Purchase" at bounding box center [678, 478] width 393 height 48
click at [650, 209] on div at bounding box center [656, 222] width 348 height 52
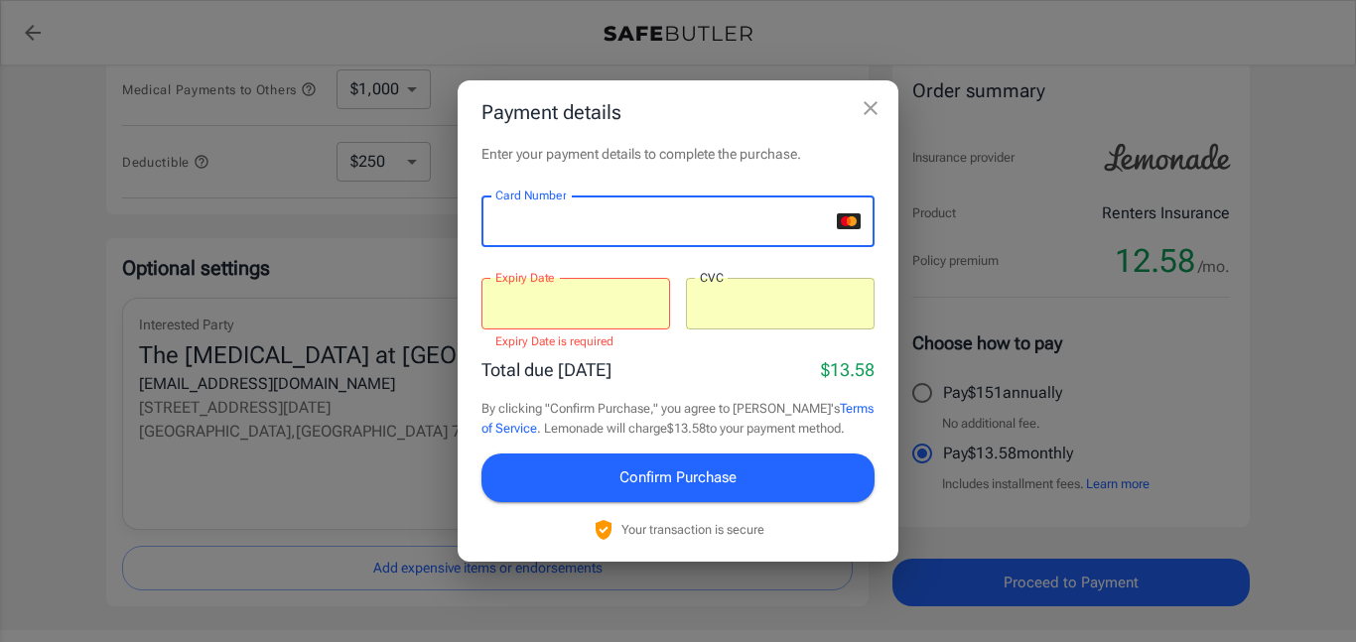
click at [692, 498] on button "Confirm Purchase" at bounding box center [678, 478] width 393 height 48
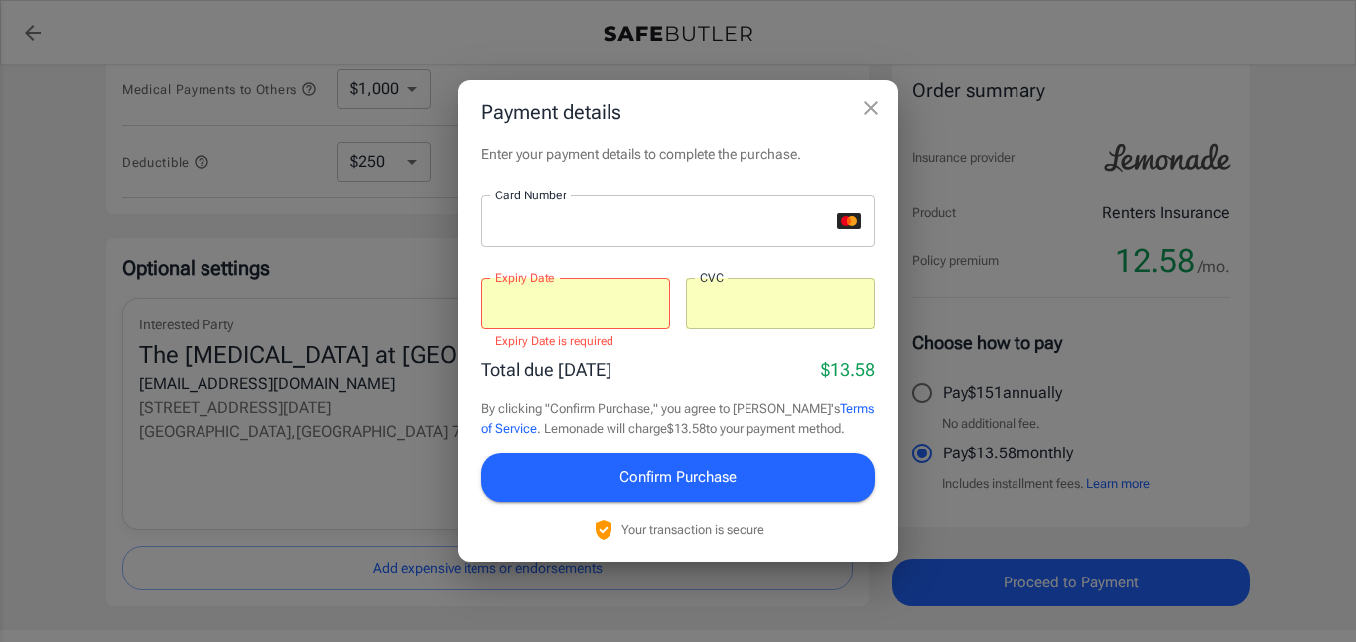
click at [742, 497] on button "Confirm Purchase" at bounding box center [678, 478] width 393 height 48
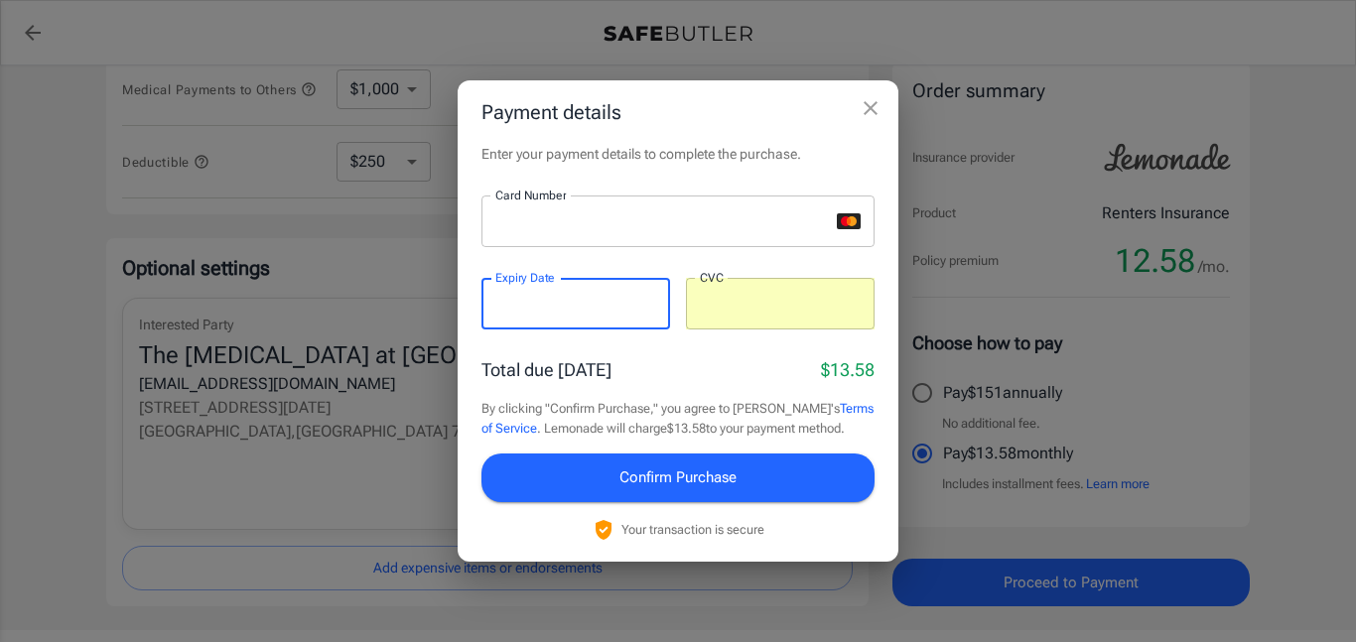
click at [728, 485] on span "Confirm Purchase" at bounding box center [678, 478] width 117 height 26
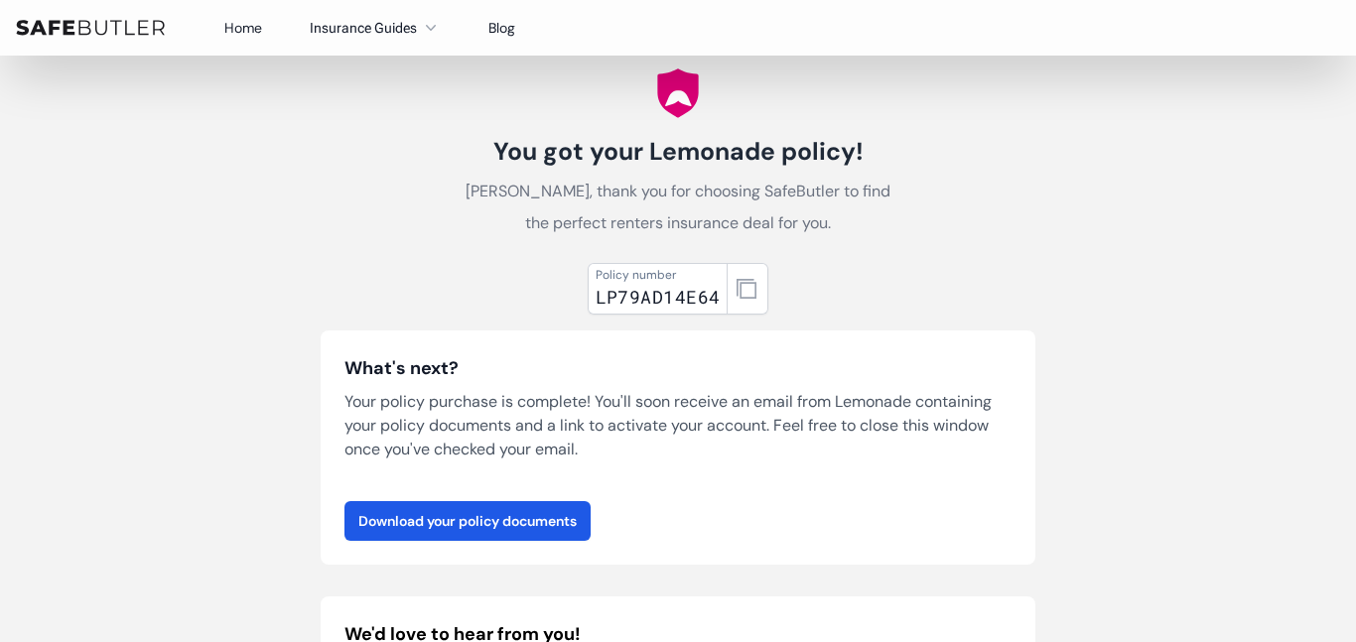
scroll to position [52, 0]
click at [517, 532] on link "Download your policy documents" at bounding box center [468, 522] width 246 height 40
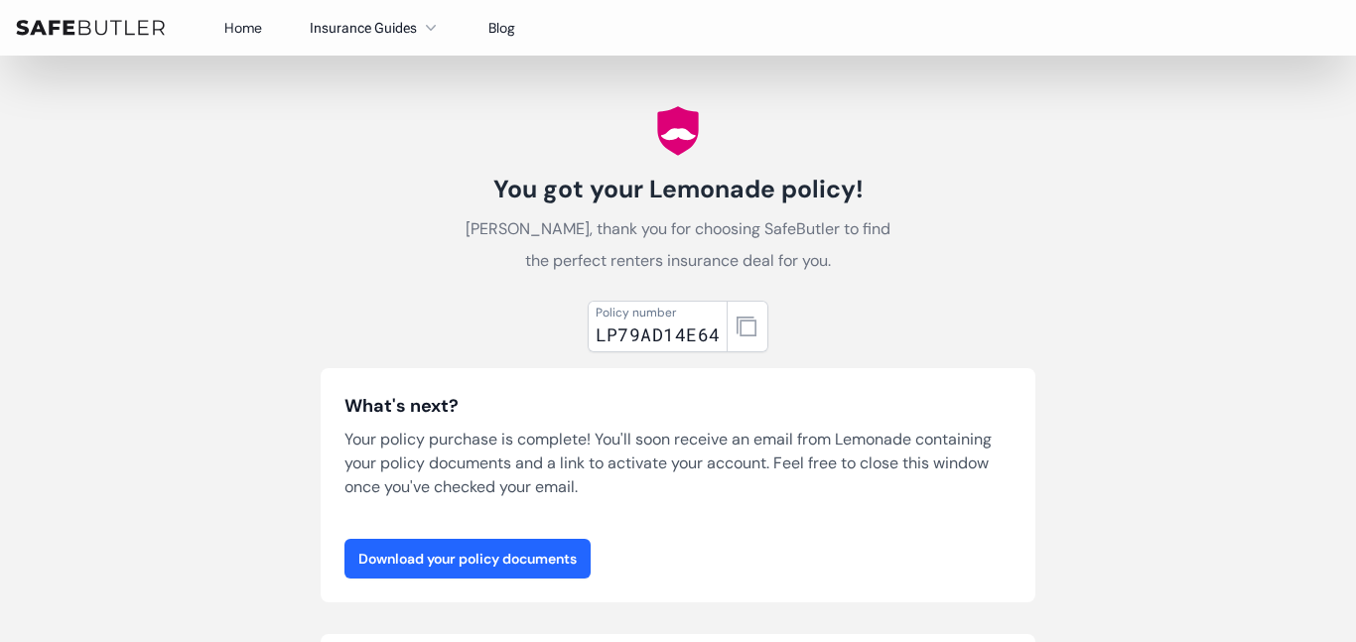
scroll to position [0, 0]
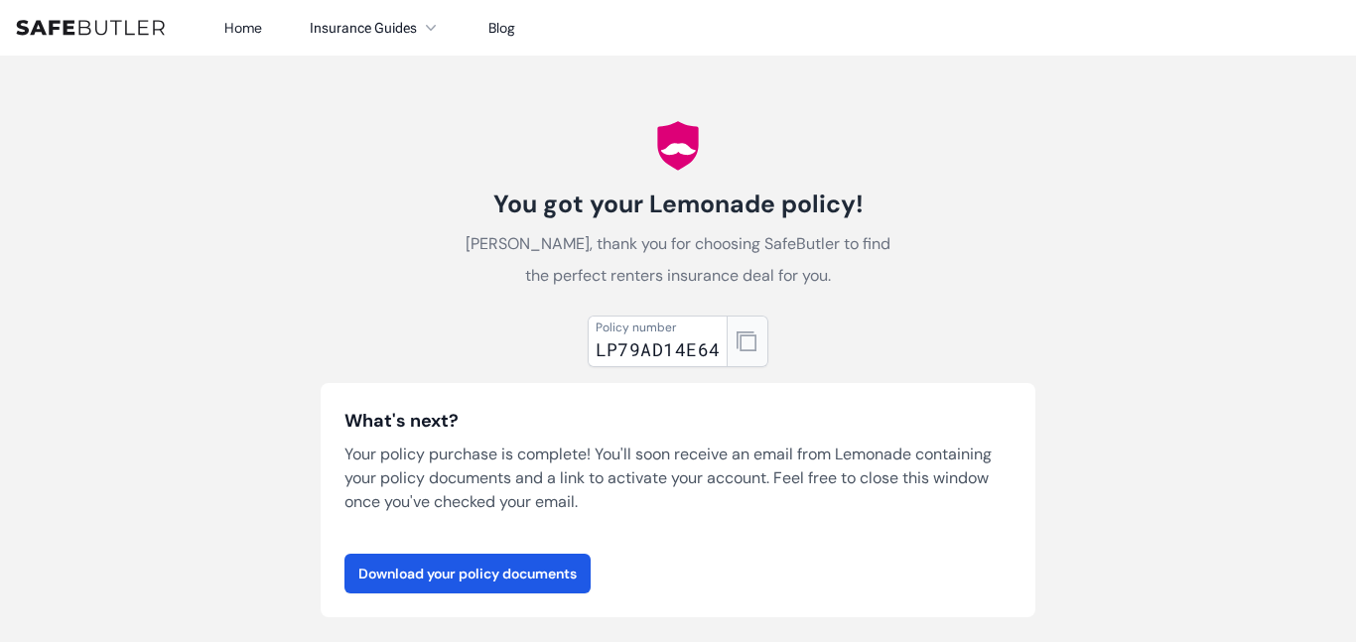
click at [761, 333] on button "button" at bounding box center [748, 342] width 42 height 52
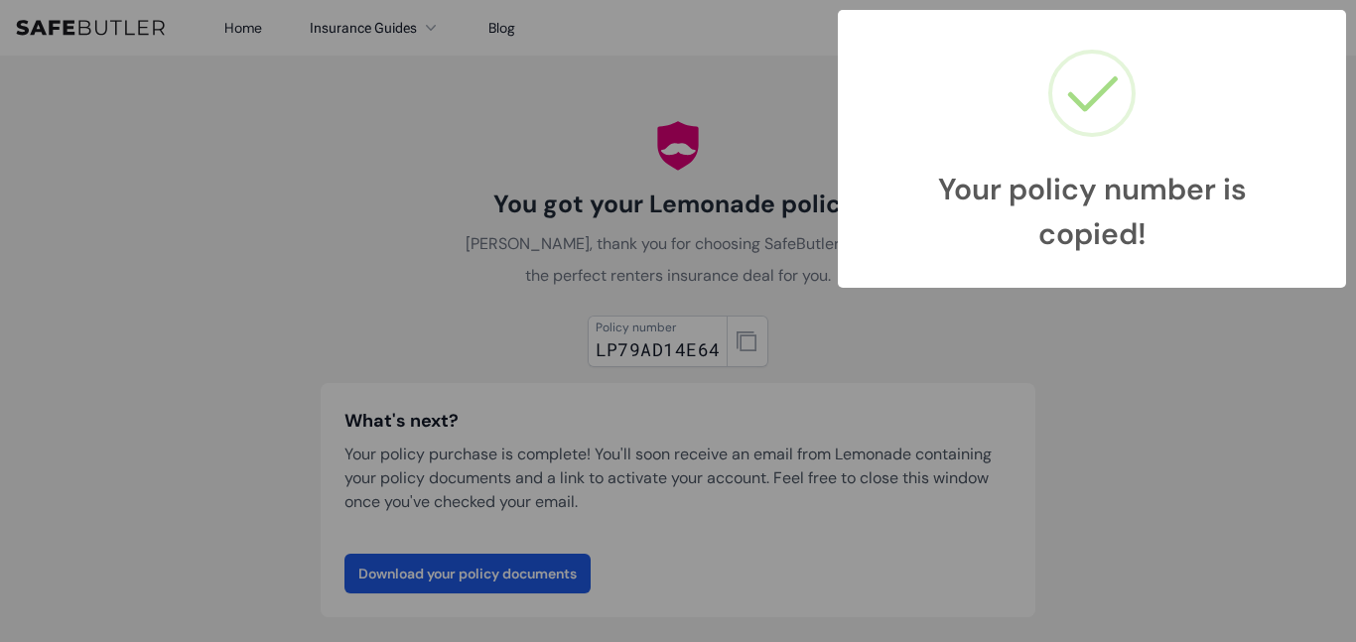
click at [1130, 460] on div "Your policy number is copied! × OK Cancel" at bounding box center [678, 321] width 1356 height 642
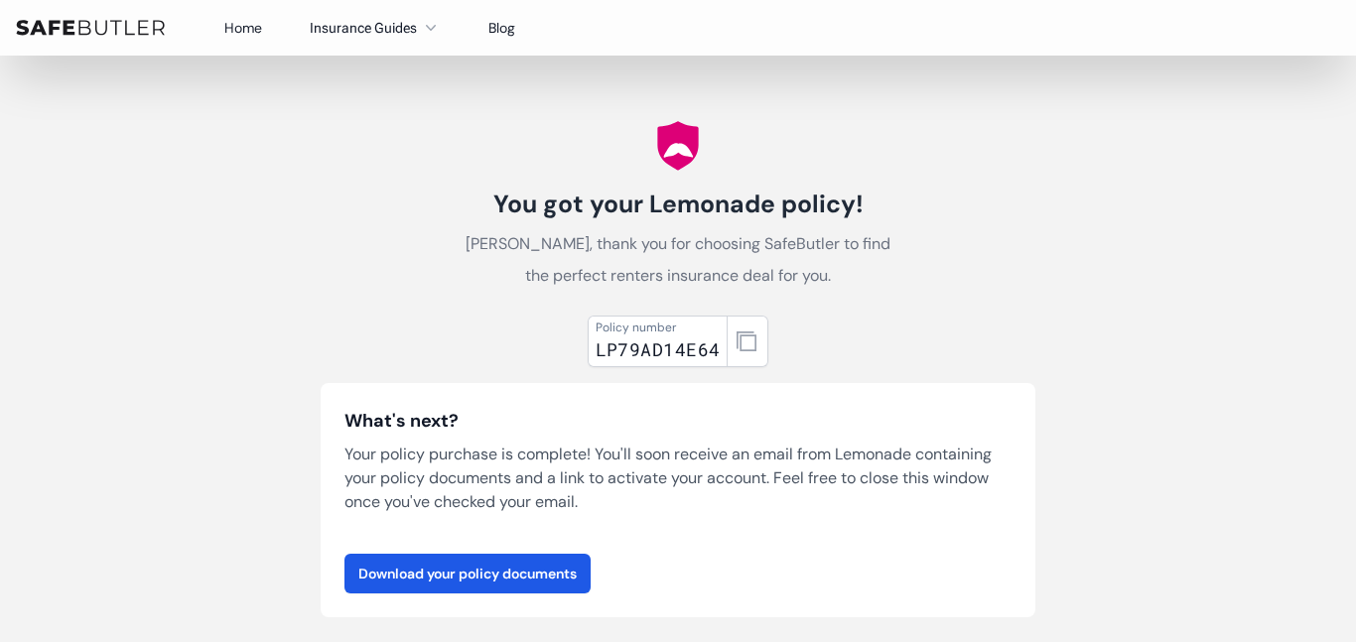
click at [260, 27] on link "Home" at bounding box center [243, 28] width 38 height 18
